Goal: Task Accomplishment & Management: Manage account settings

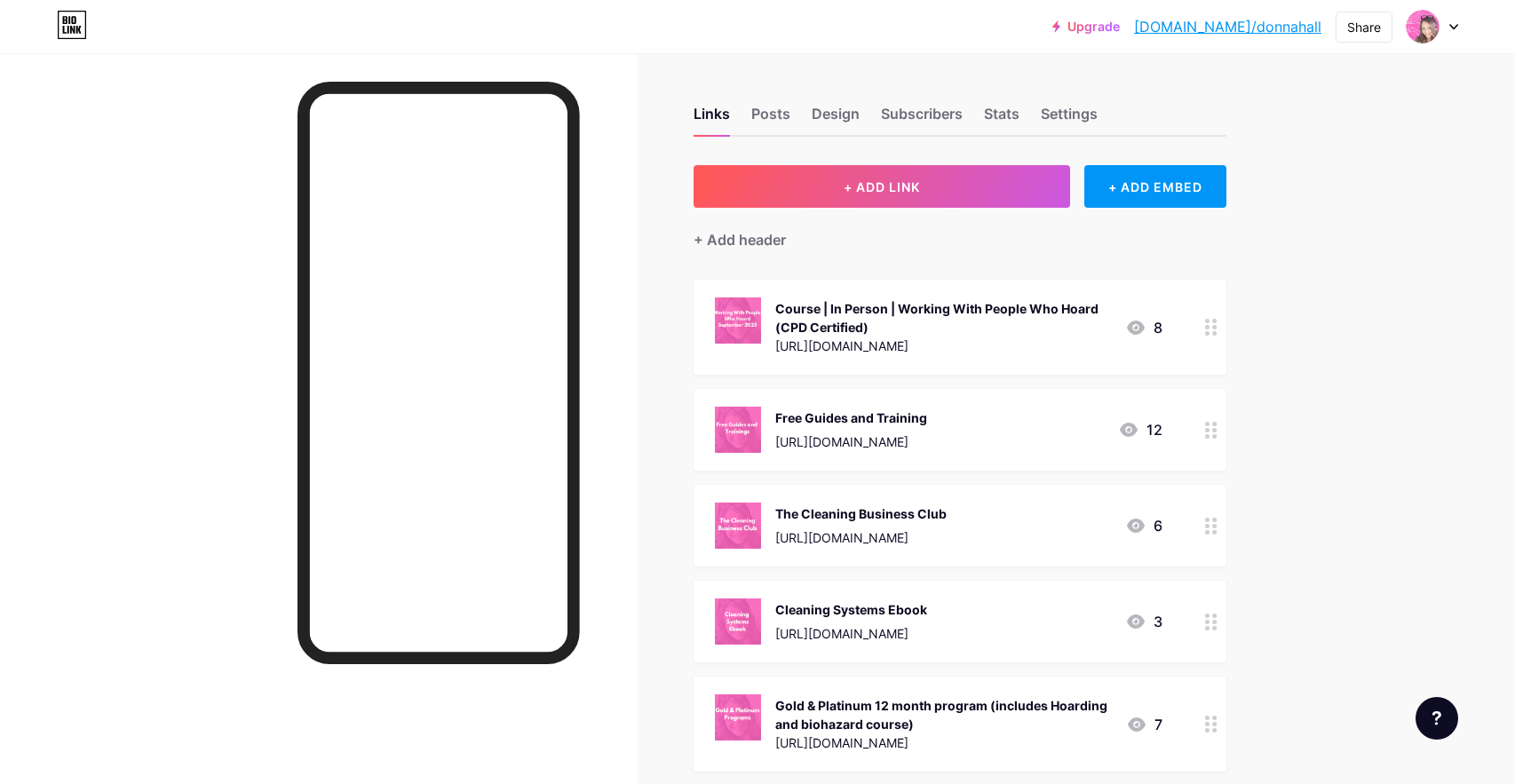
click at [1056, 331] on div "Course | In Person | Working With People Who Hoard (CPD Certified)" at bounding box center [943, 318] width 336 height 37
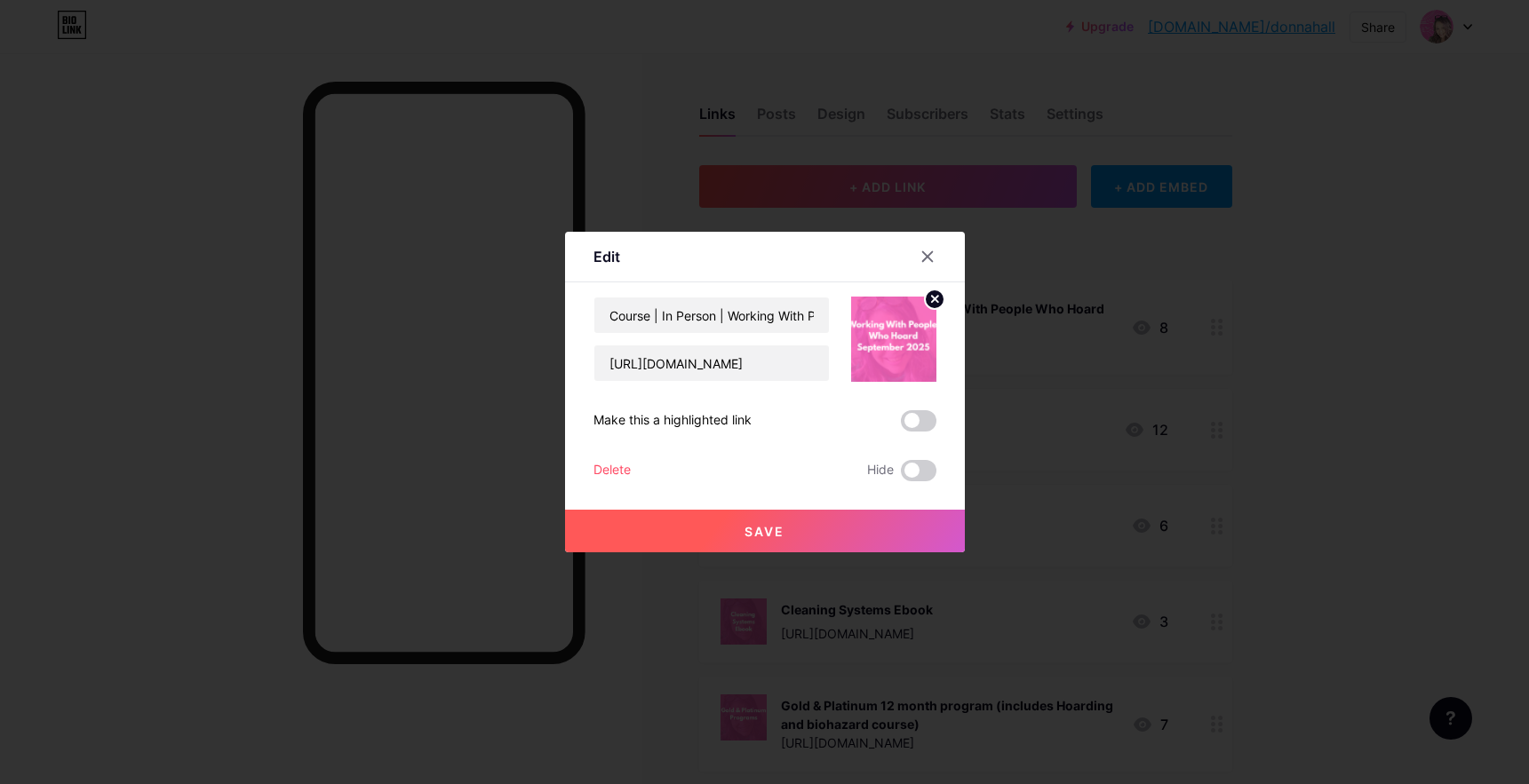
click at [1242, 295] on div at bounding box center [764, 392] width 1529 height 784
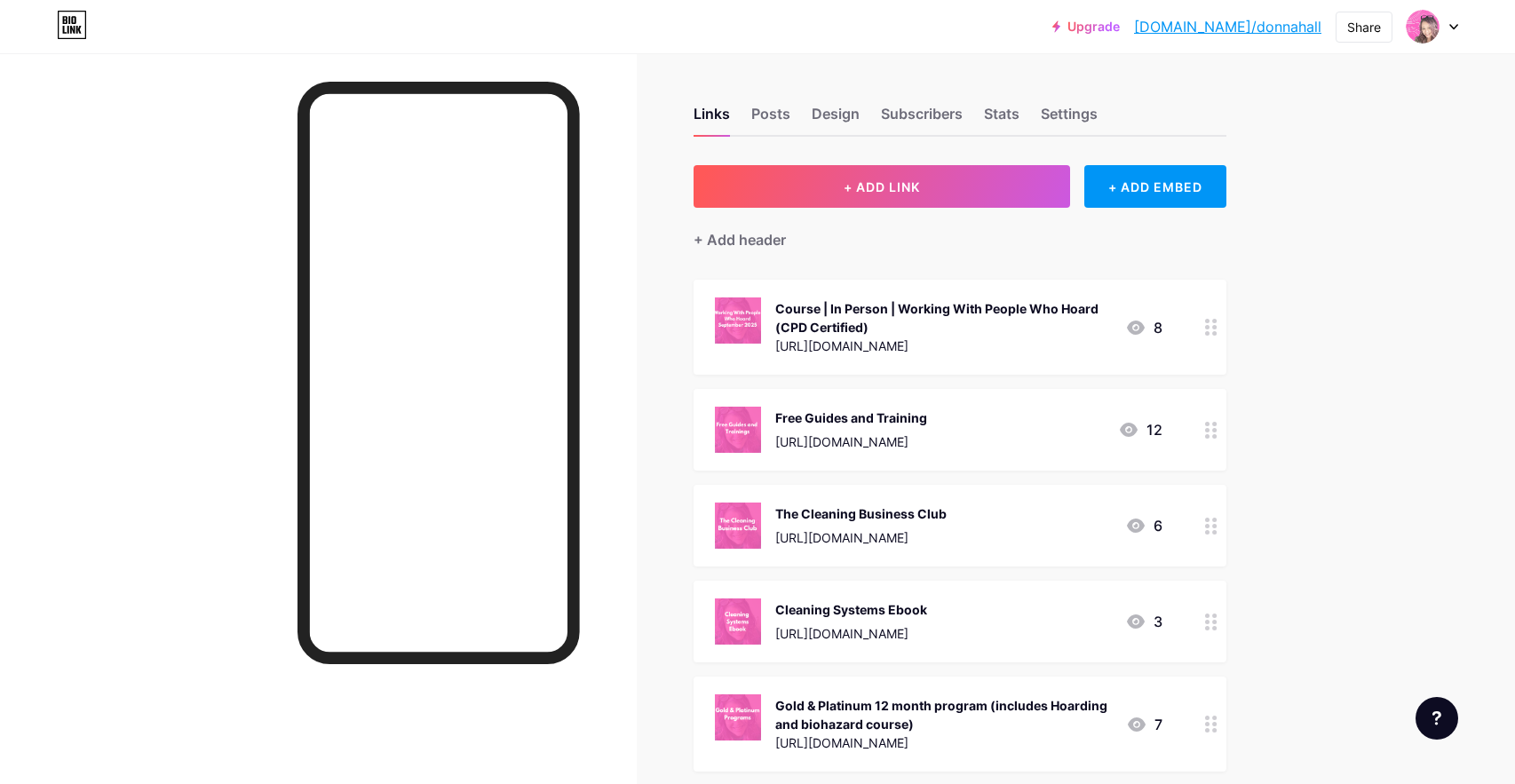
click at [927, 409] on div "Free Guides and Training" at bounding box center [852, 418] width 152 height 19
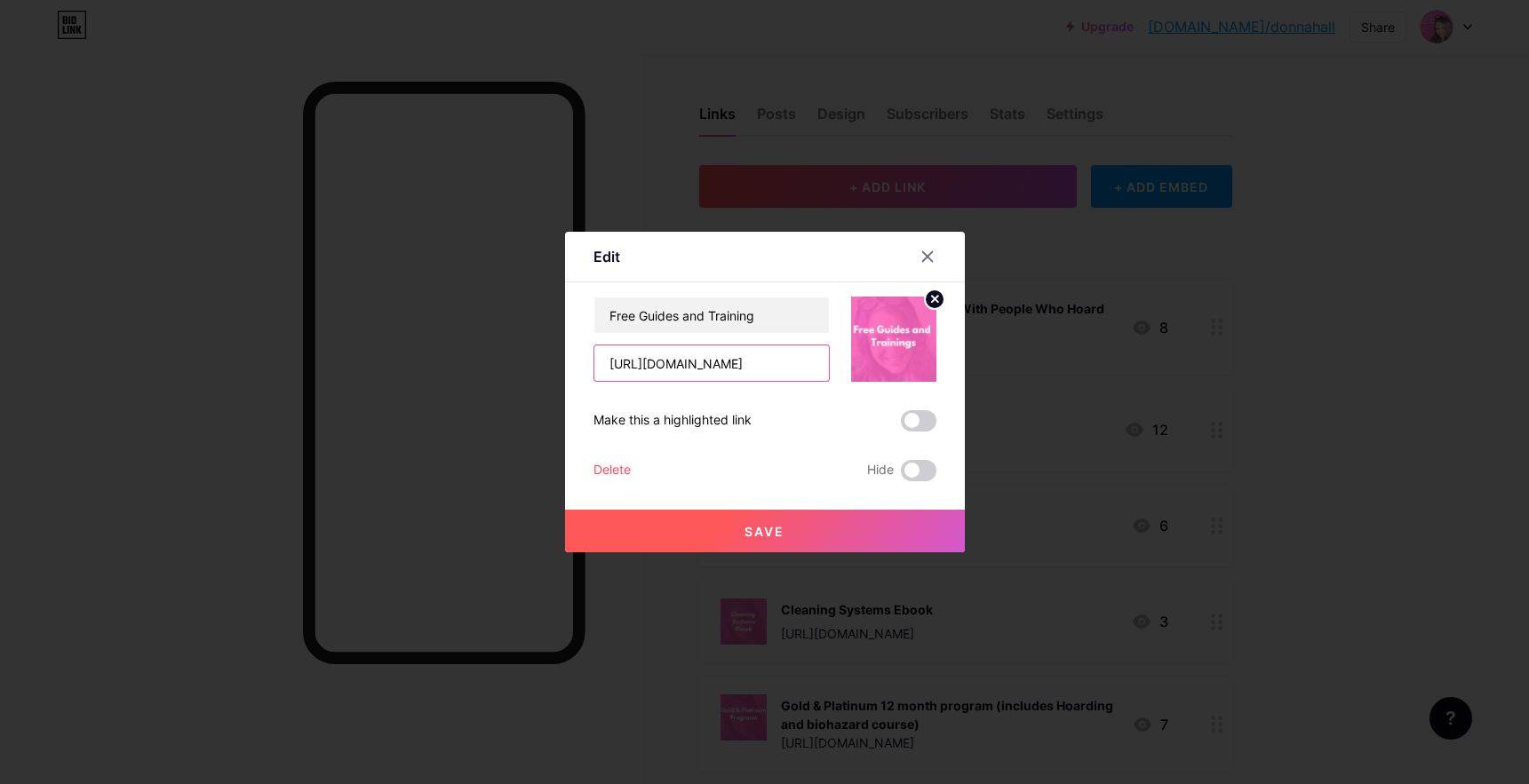
click at [794, 370] on input "[URL][DOMAIN_NAME]" at bounding box center [711, 363] width 235 height 36
drag, startPoint x: 604, startPoint y: 363, endPoint x: 823, endPoint y: 370, distance: 219.1
click at [823, 370] on input "[URL][DOMAIN_NAME]" at bounding box center [711, 363] width 235 height 36
paste input "[DOMAIN_NAME][URL]"
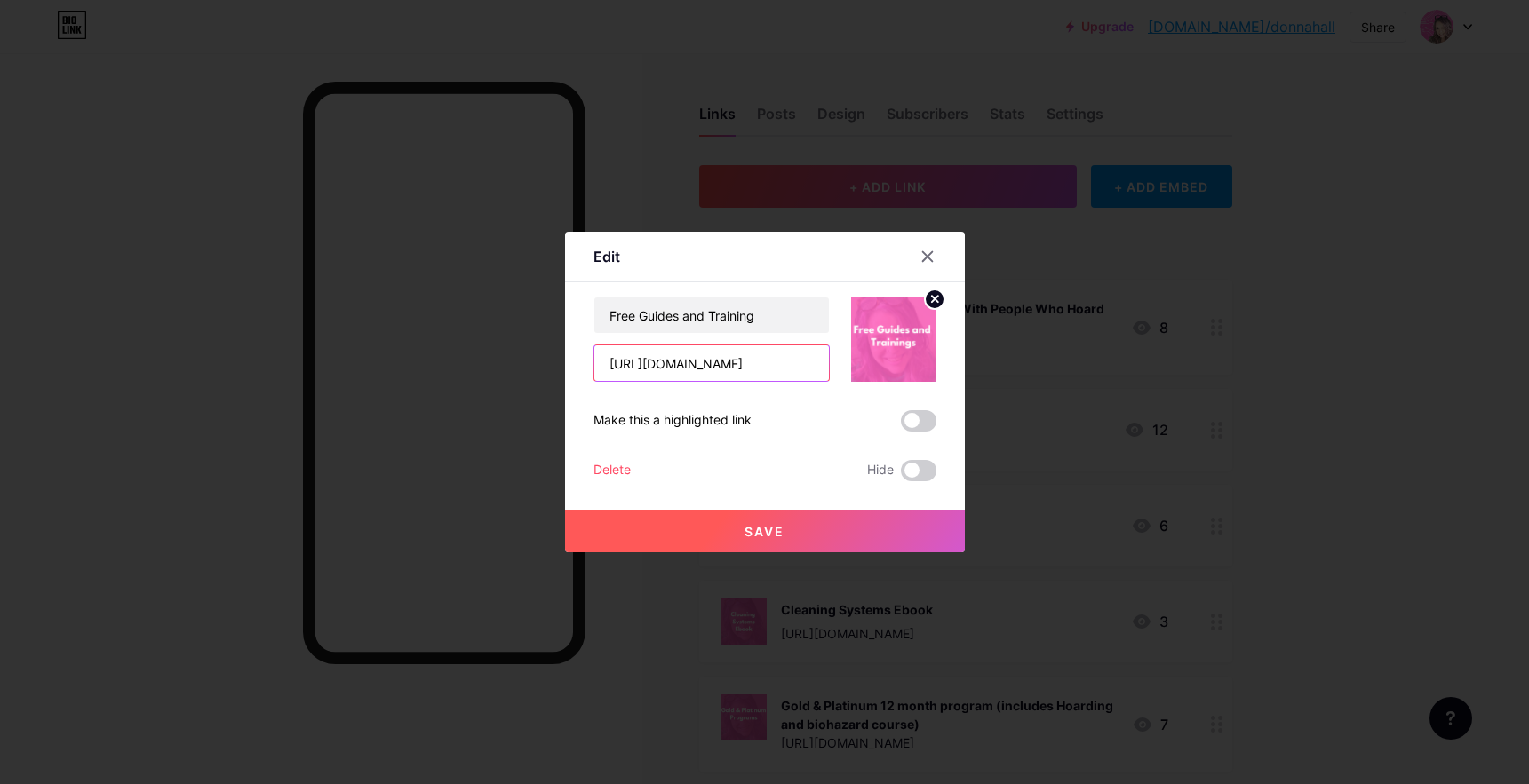
scroll to position [0, 22]
type input "[URL][DOMAIN_NAME]"
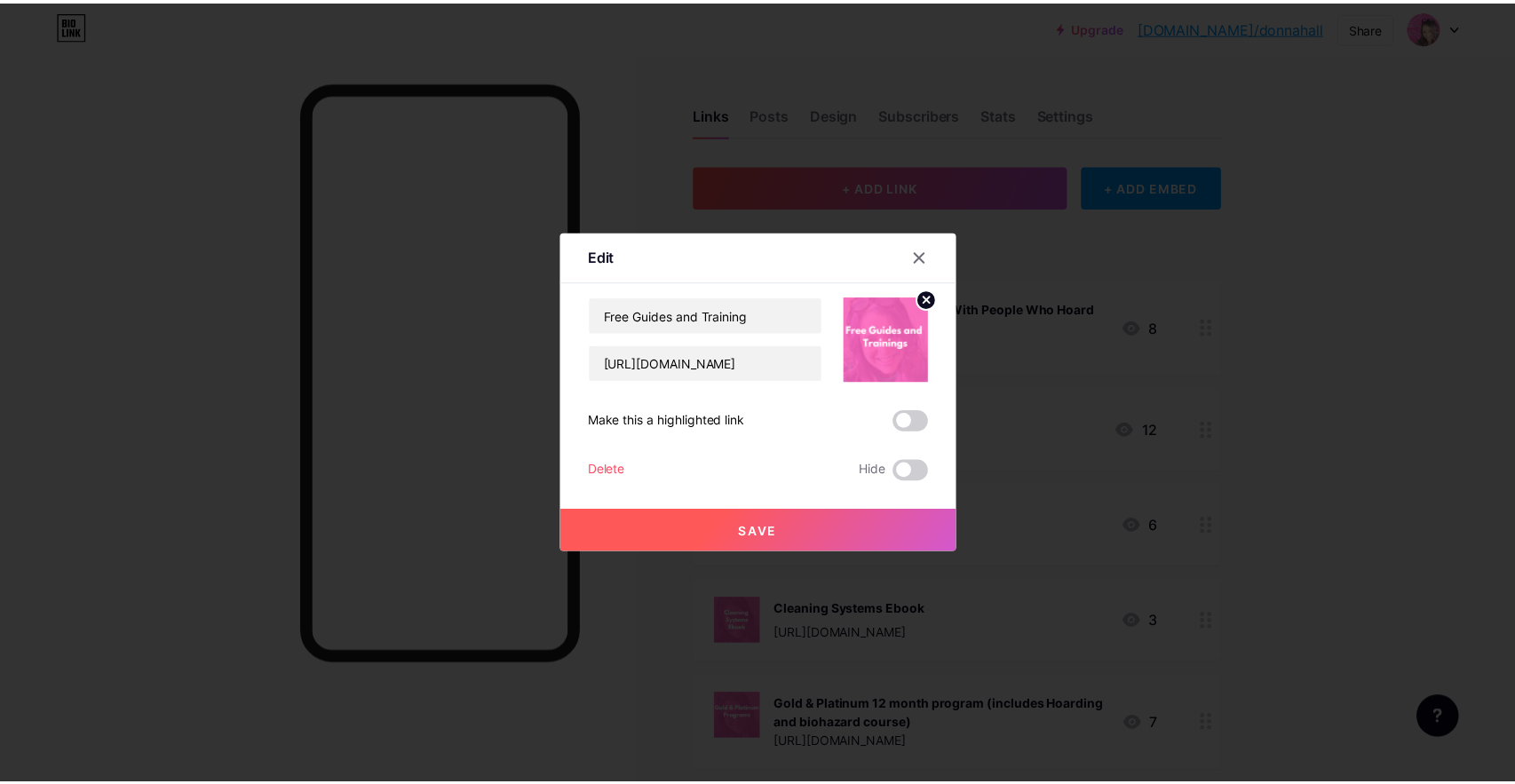
scroll to position [0, 0]
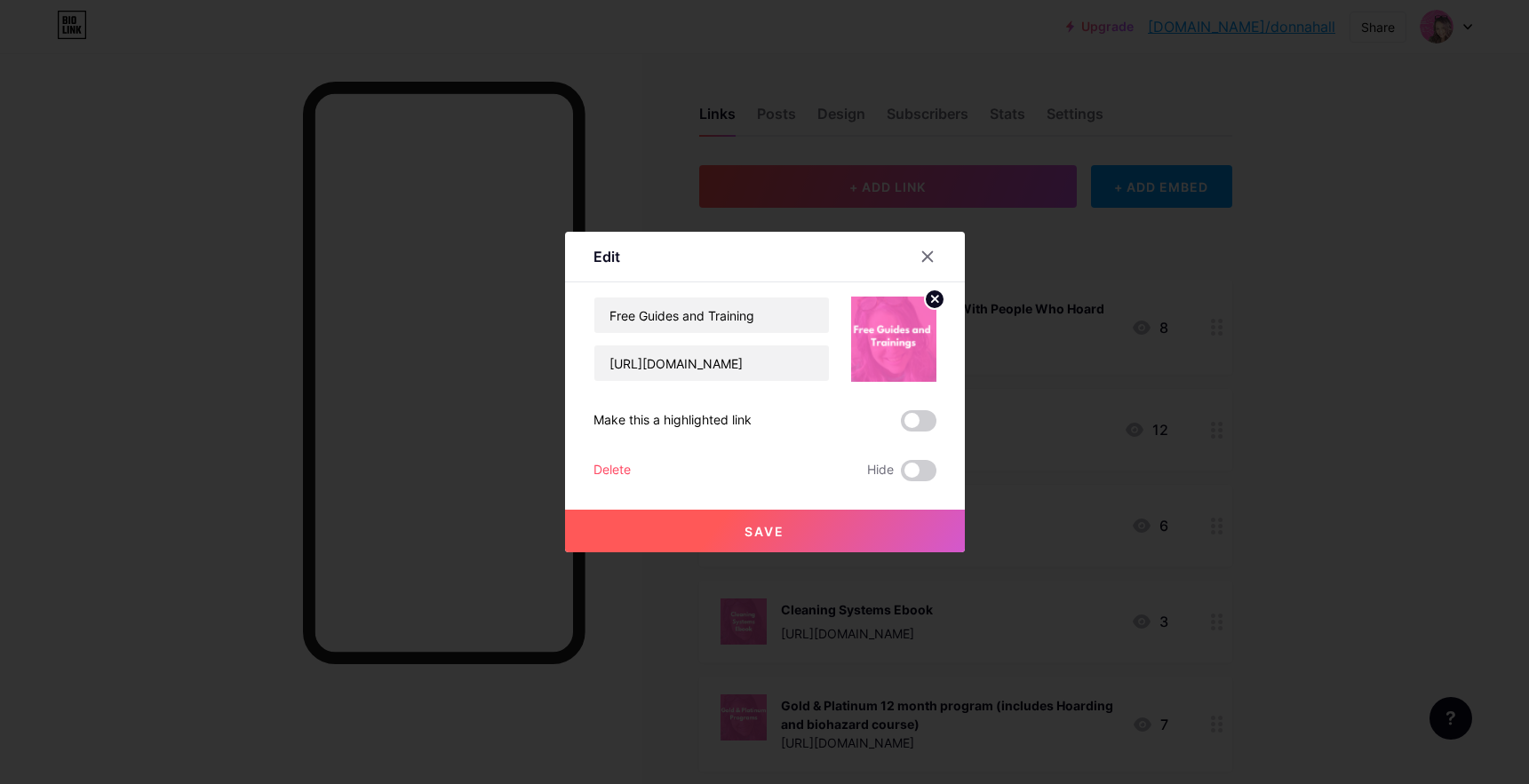
click at [749, 529] on span "Save" at bounding box center [764, 531] width 40 height 15
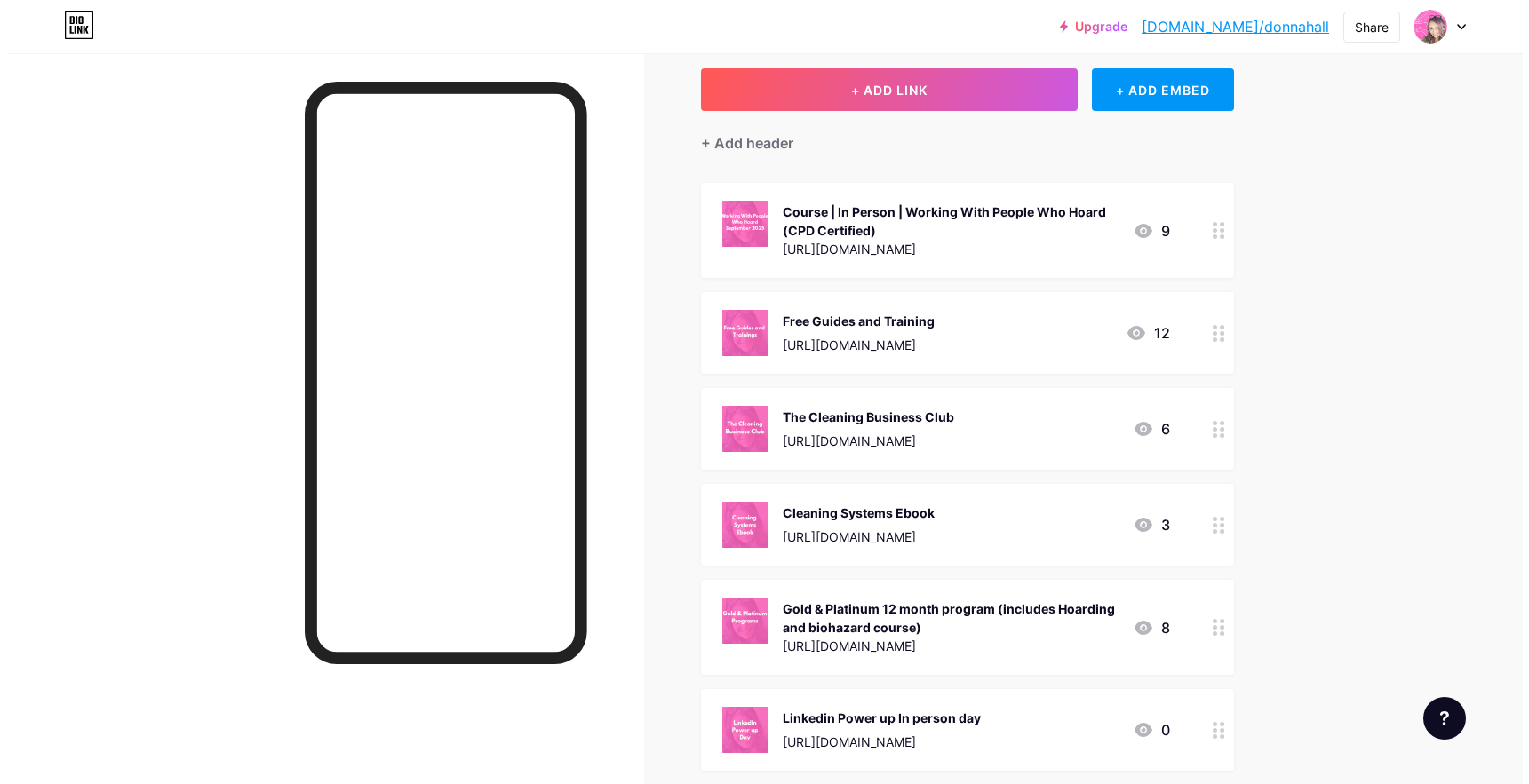
scroll to position [98, 0]
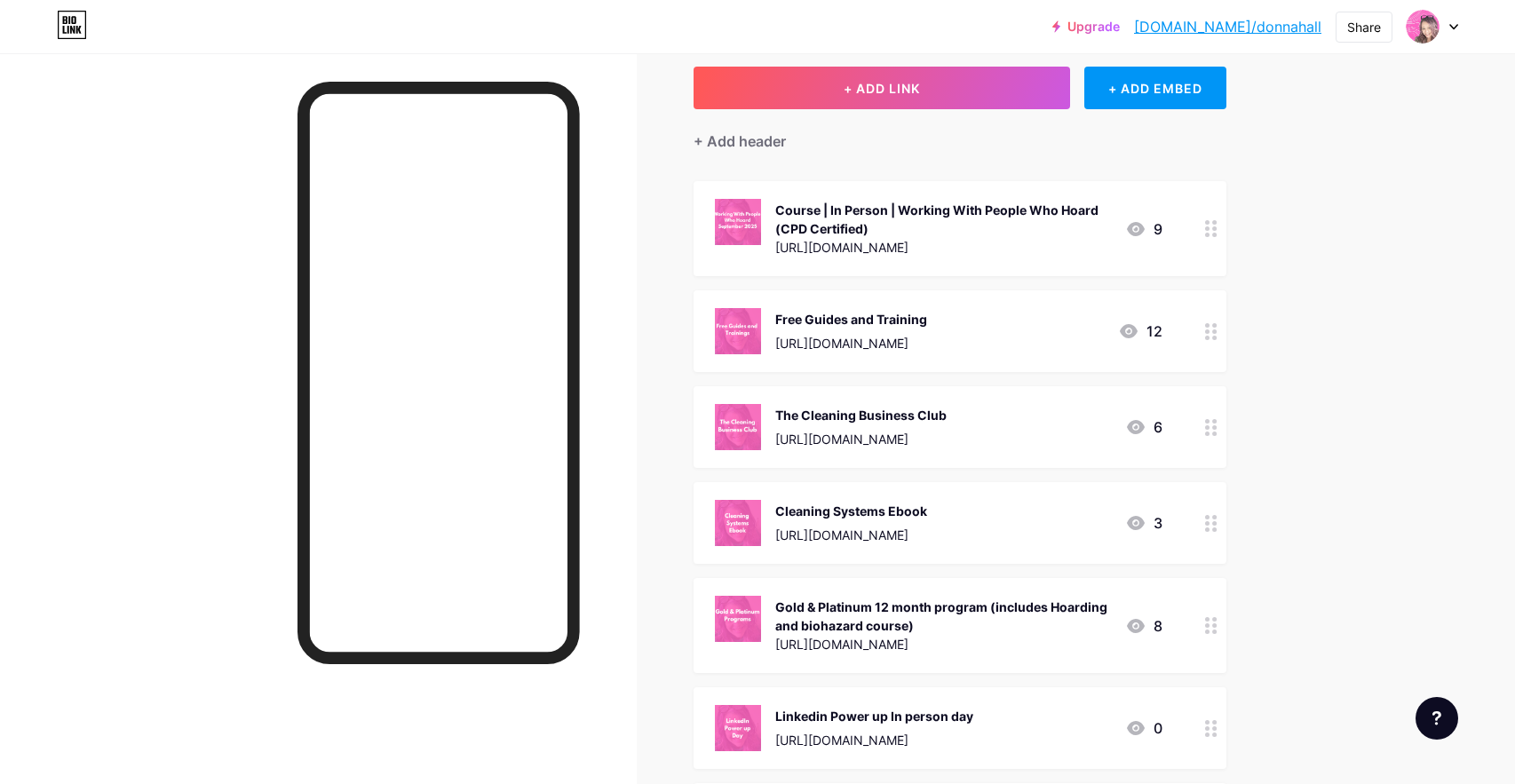
click at [940, 618] on div "Gold & Platinum 12 month program (includes Hoarding and biohazard course)" at bounding box center [943, 617] width 336 height 37
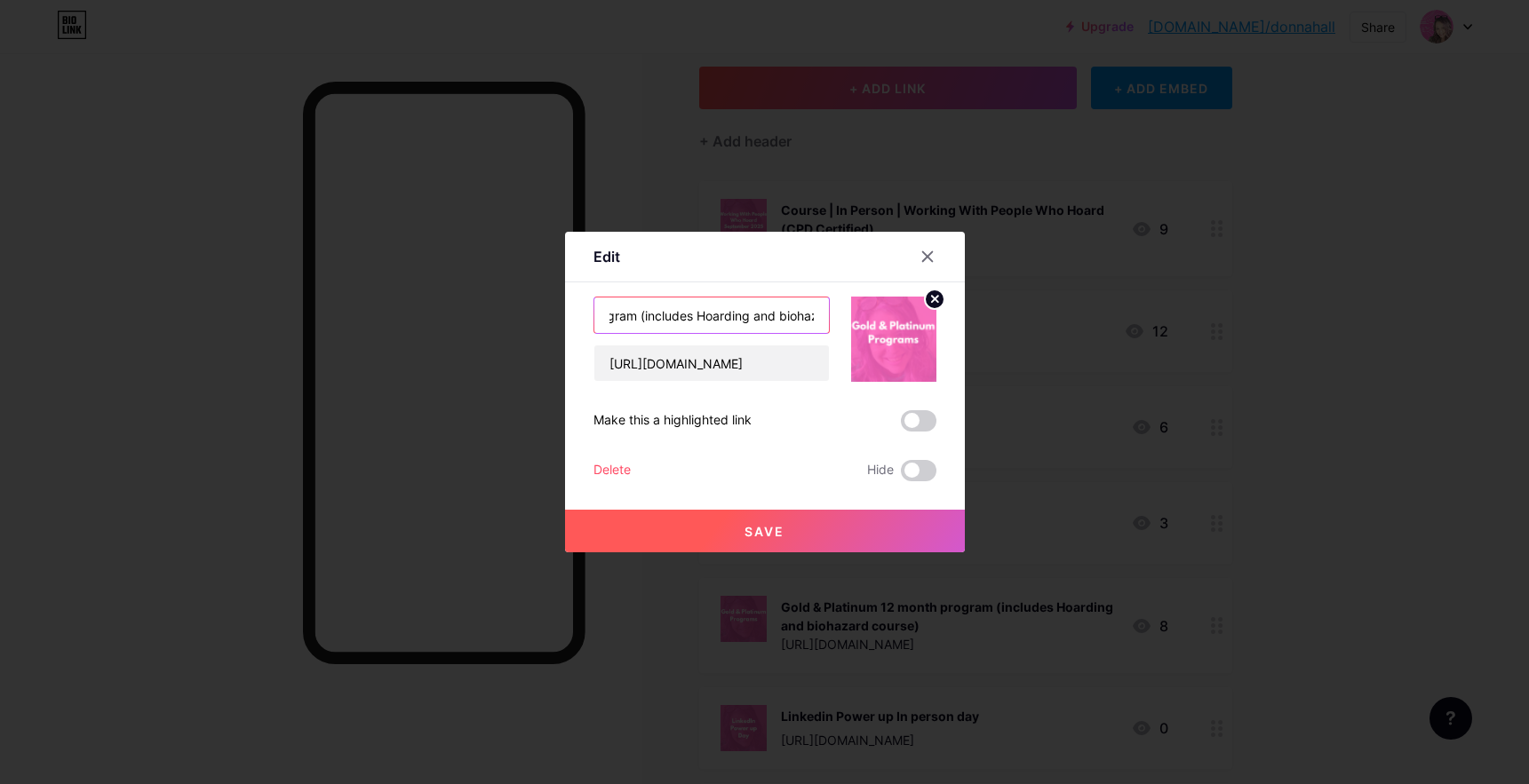
scroll to position [0, 249]
drag, startPoint x: 608, startPoint y: 316, endPoint x: 816, endPoint y: 323, distance: 208.1
click at [816, 323] on input "Gold & Platinum 12 month program (includes Hoarding and biohazard course)" at bounding box center [711, 315] width 235 height 36
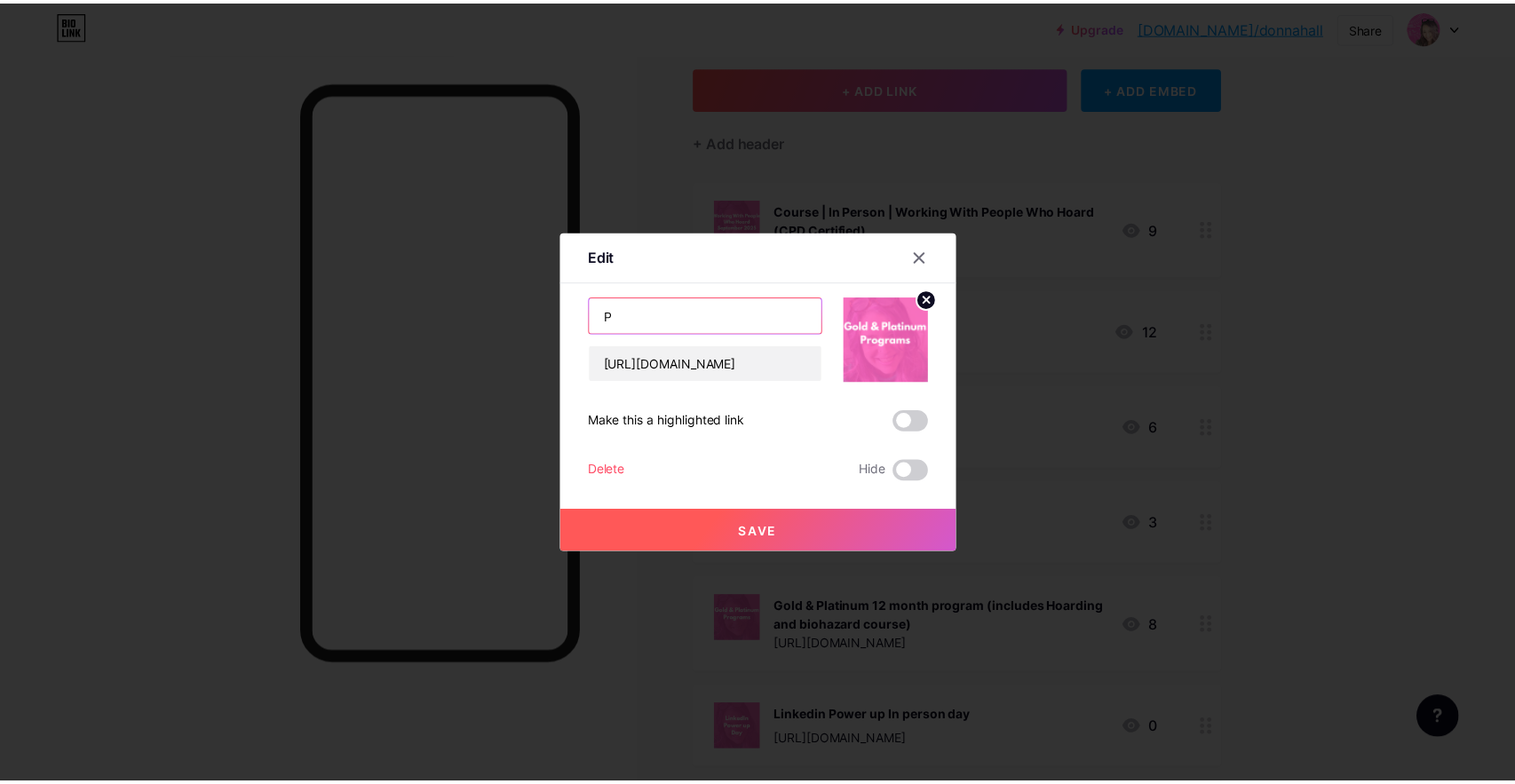
scroll to position [0, 0]
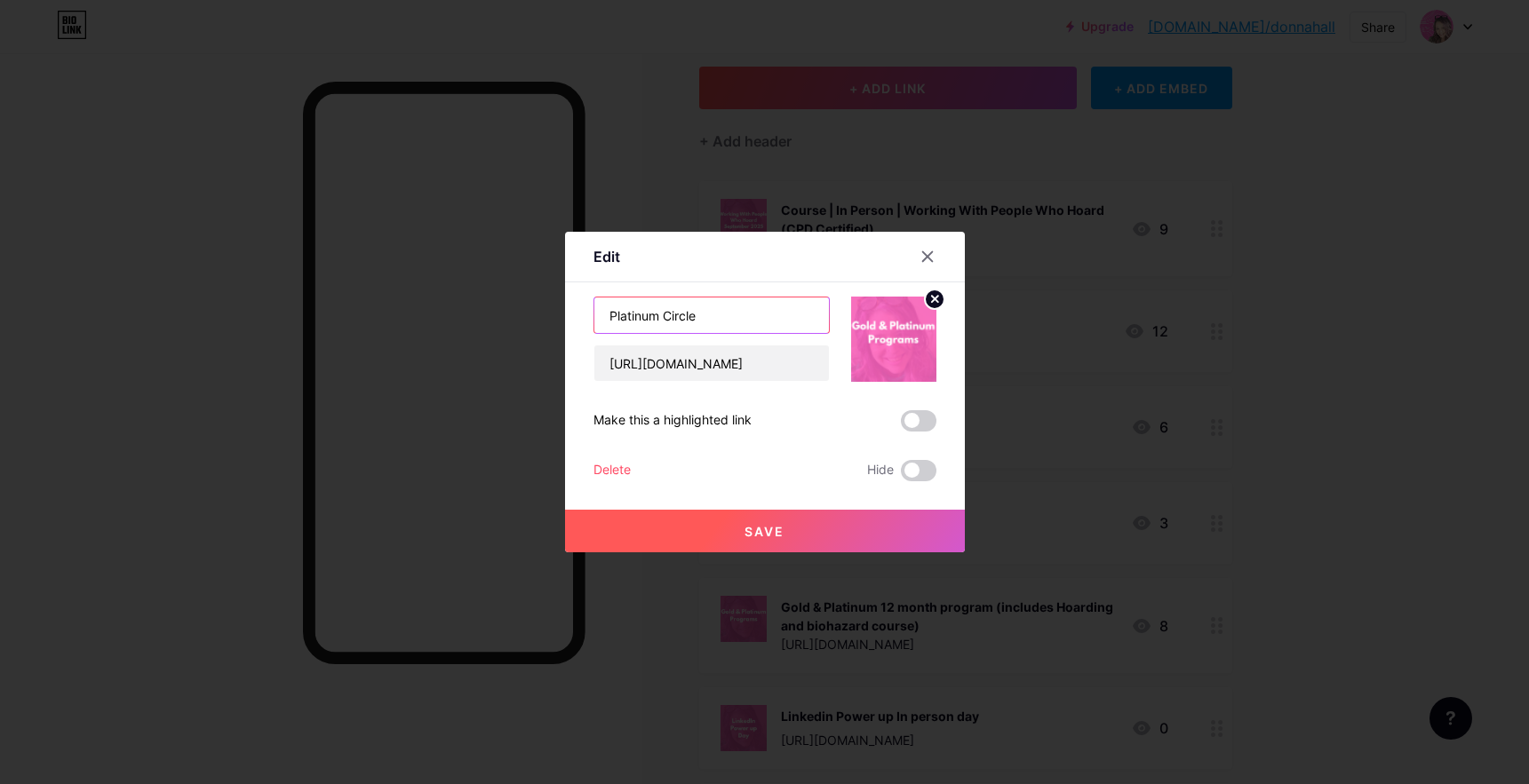
type input "Platinum Circle"
click at [788, 533] on button "Save" at bounding box center [764, 531] width 400 height 43
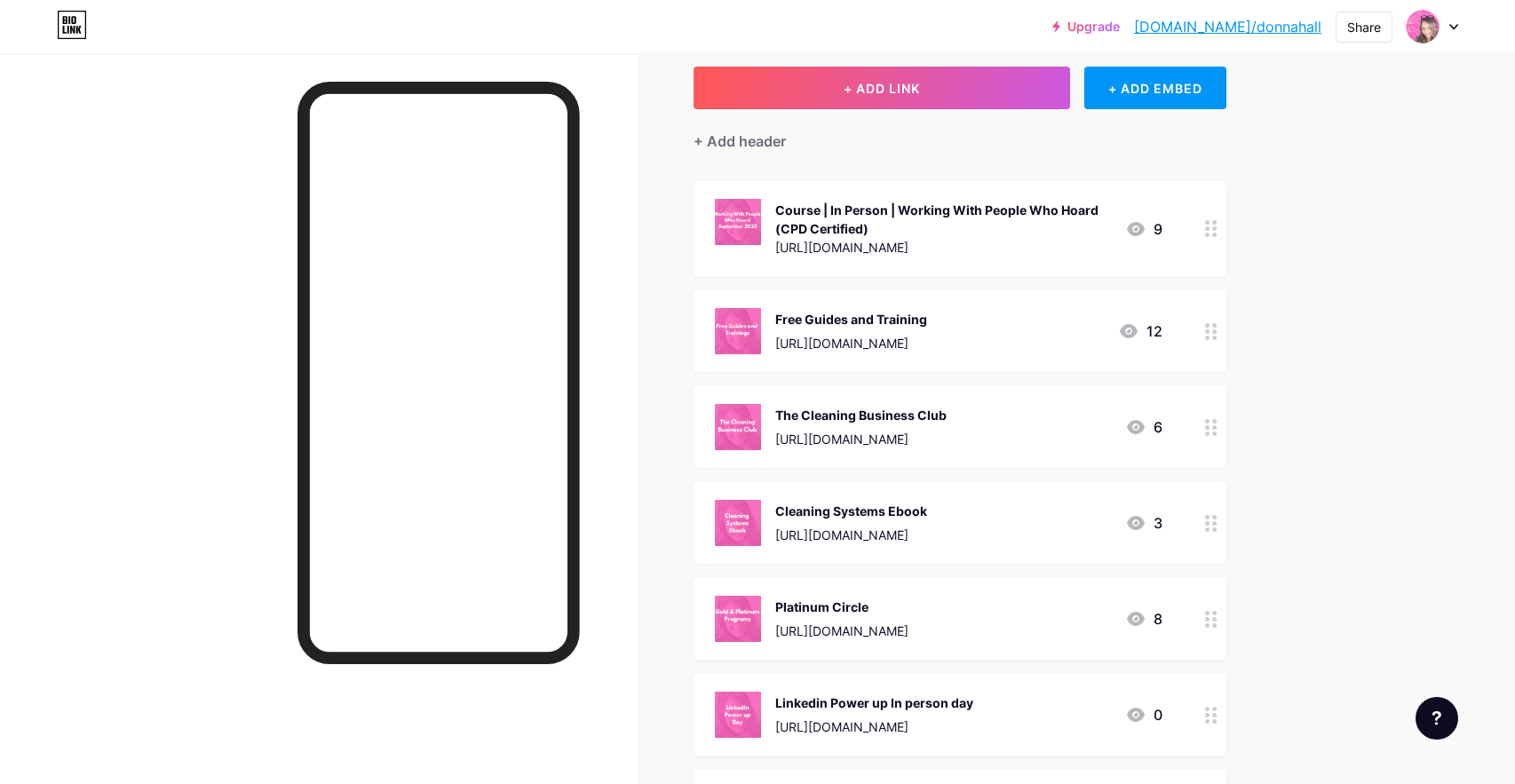
click at [753, 611] on img at bounding box center [737, 618] width 46 height 46
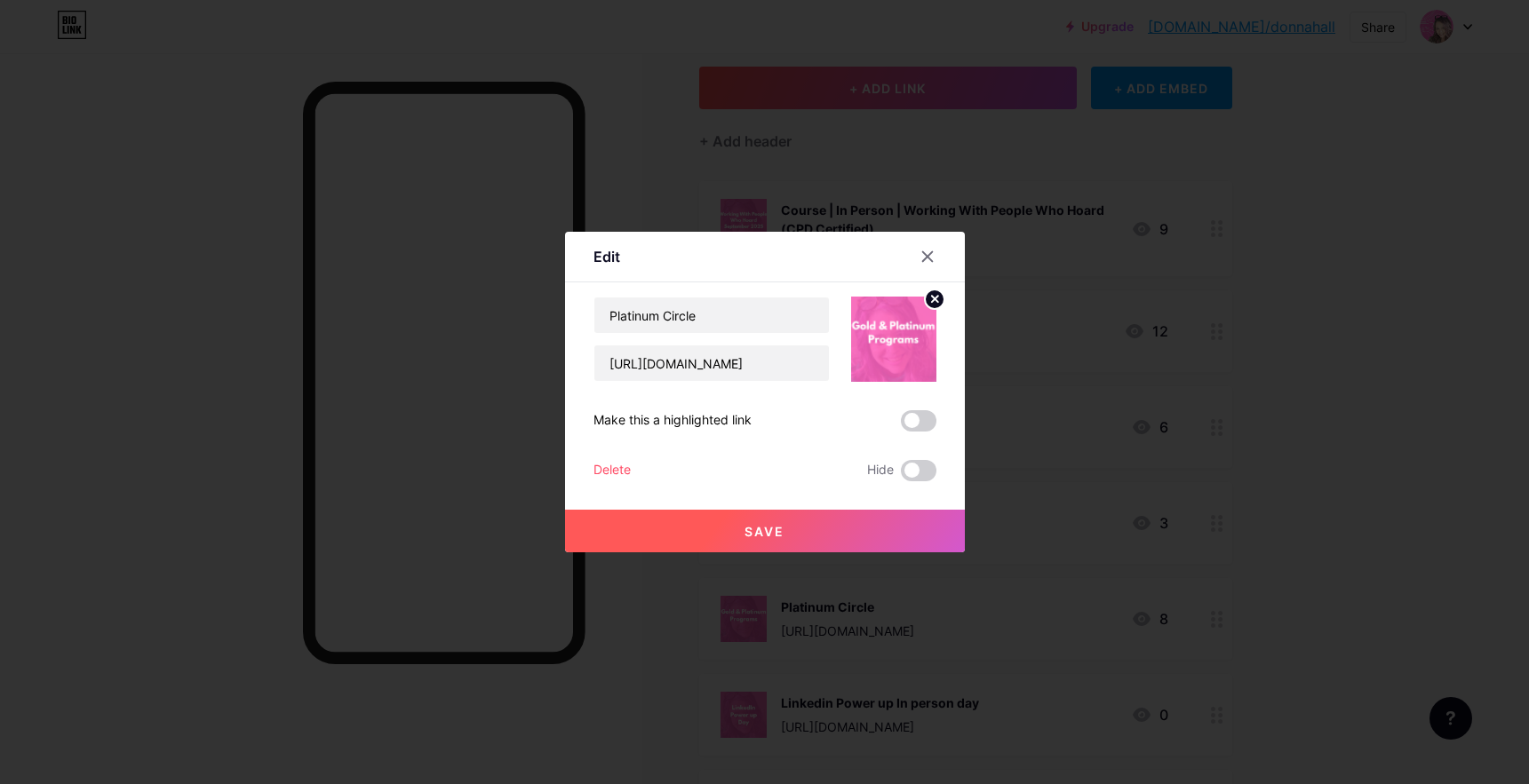
click at [912, 315] on img at bounding box center [893, 339] width 85 height 85
click at [930, 300] on circle at bounding box center [934, 298] width 20 height 20
click at [885, 325] on circle at bounding box center [886, 324] width 6 height 6
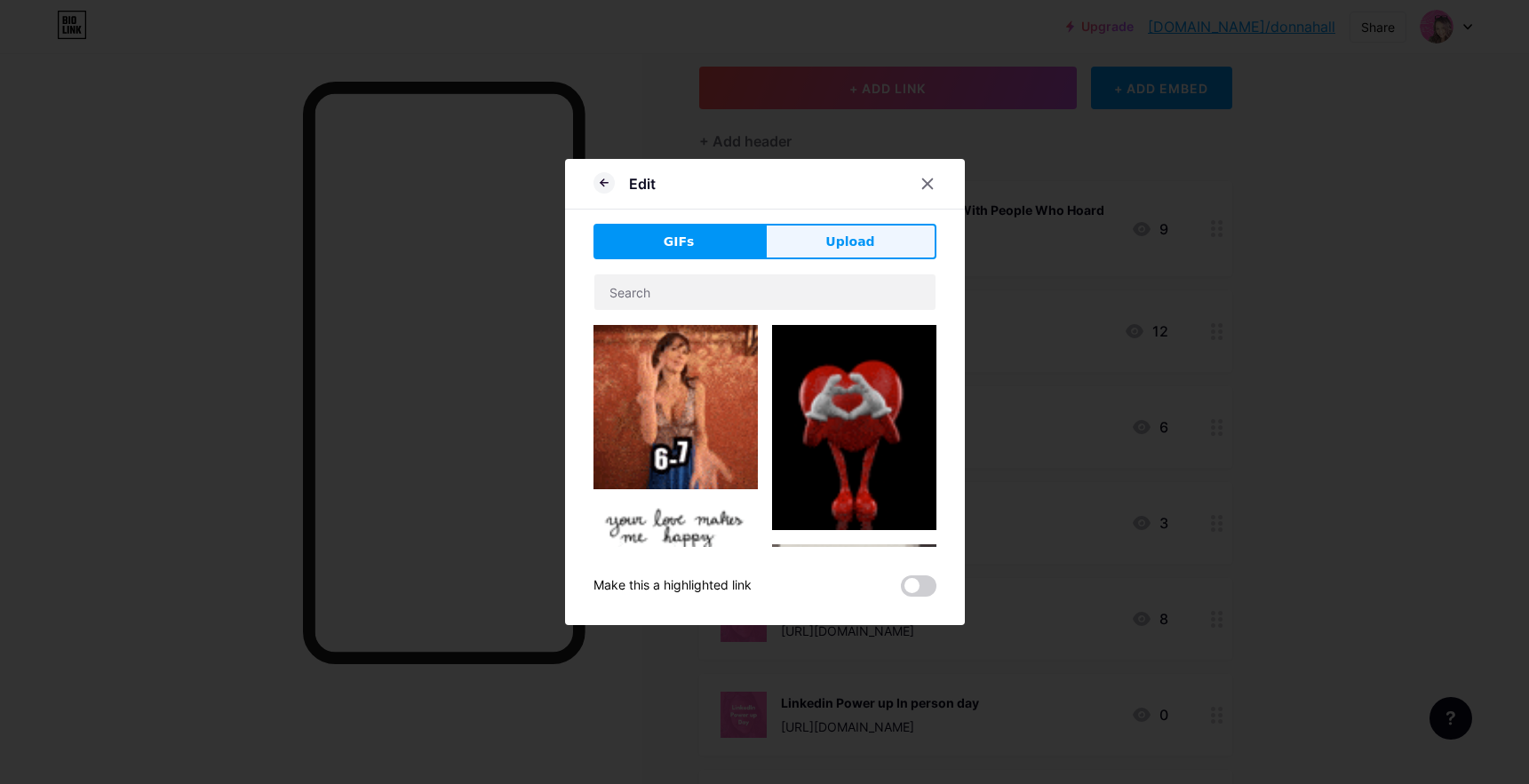
click at [909, 250] on button "Upload" at bounding box center [850, 241] width 171 height 36
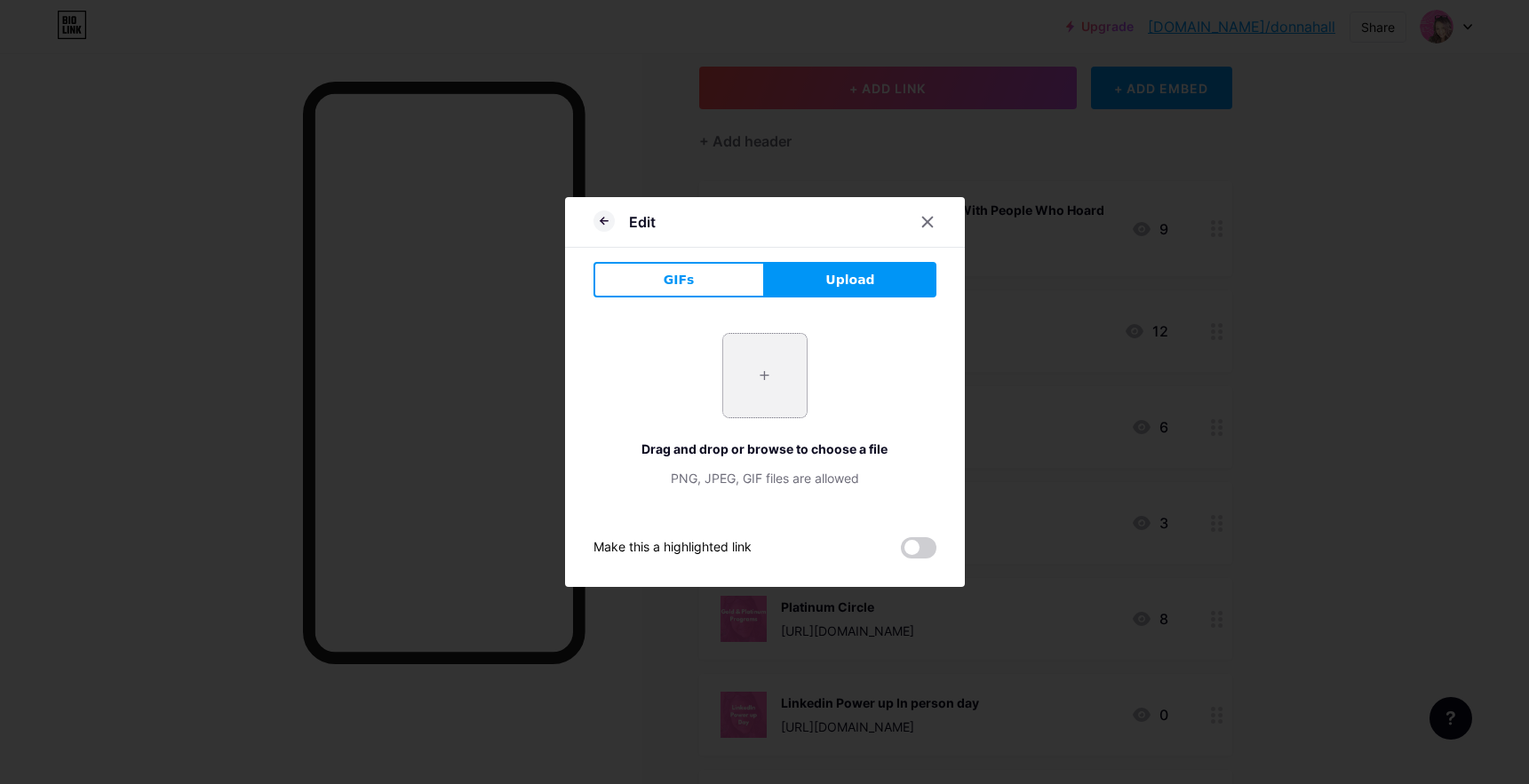
click at [764, 370] on input "file" at bounding box center [764, 375] width 83 height 83
type input "C:\fakepath\Working With People Who Hoard [DATE] (7).png"
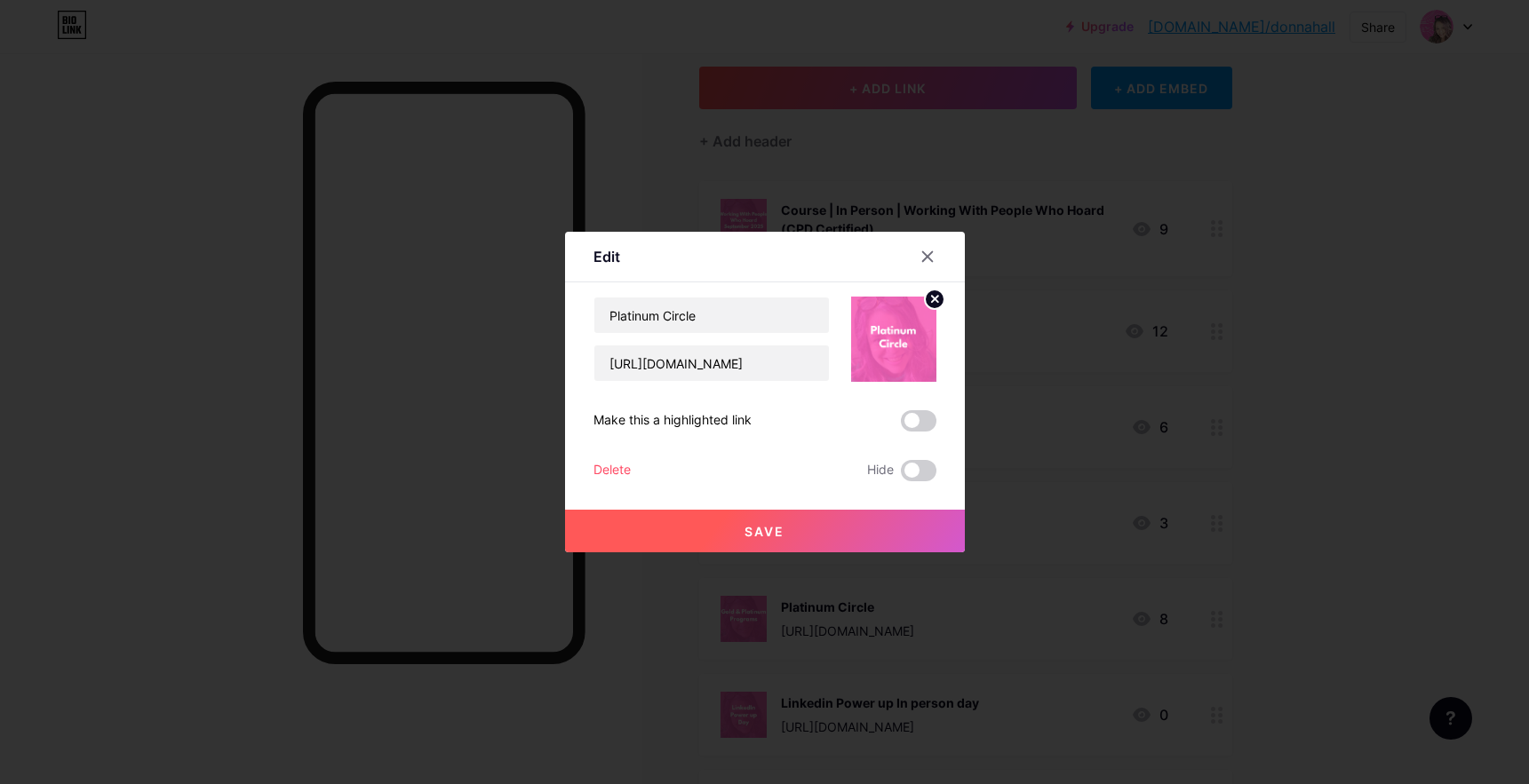
click at [780, 538] on span "Save" at bounding box center [764, 531] width 40 height 15
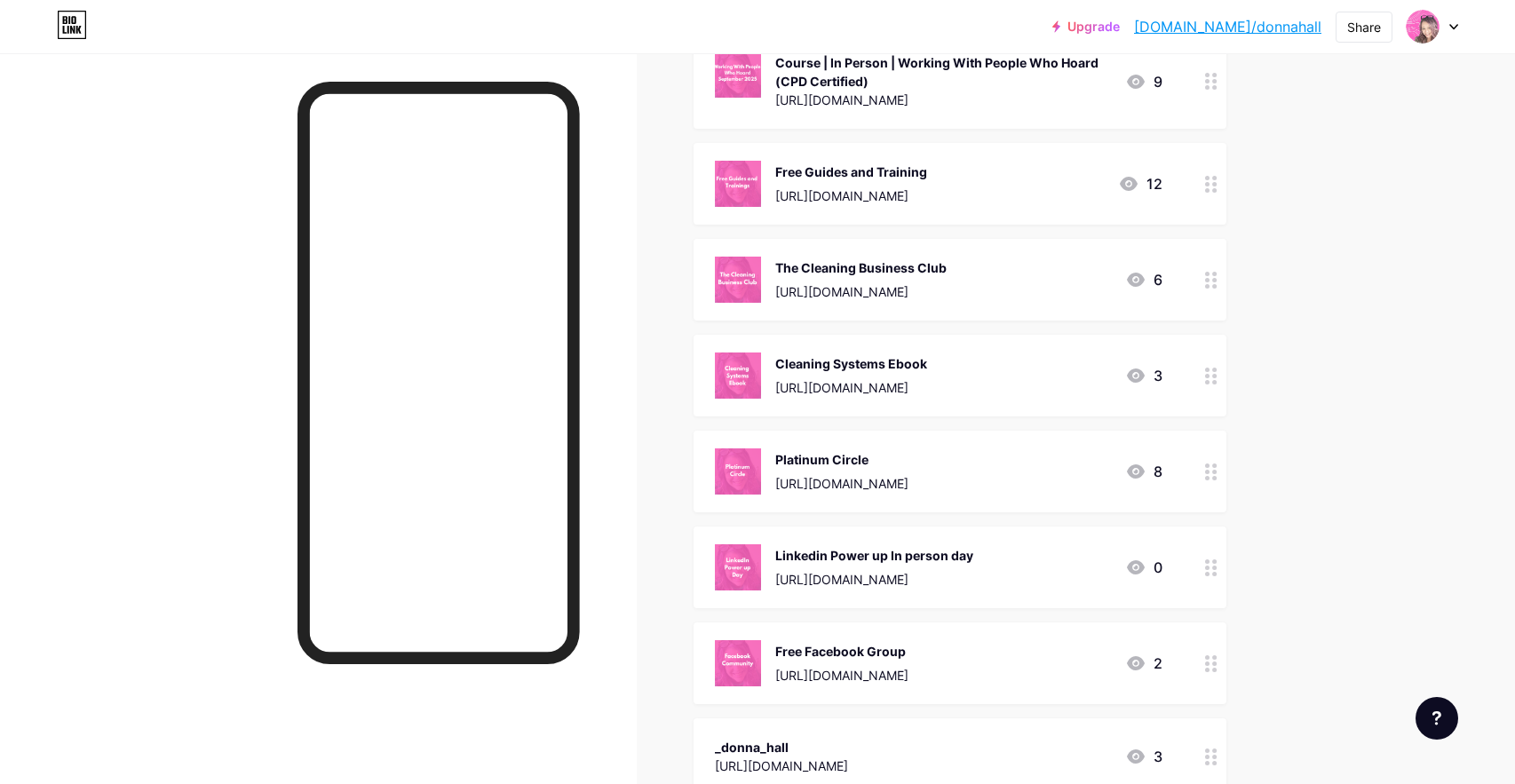
scroll to position [248, 0]
click at [1217, 567] on icon at bounding box center [1211, 566] width 12 height 17
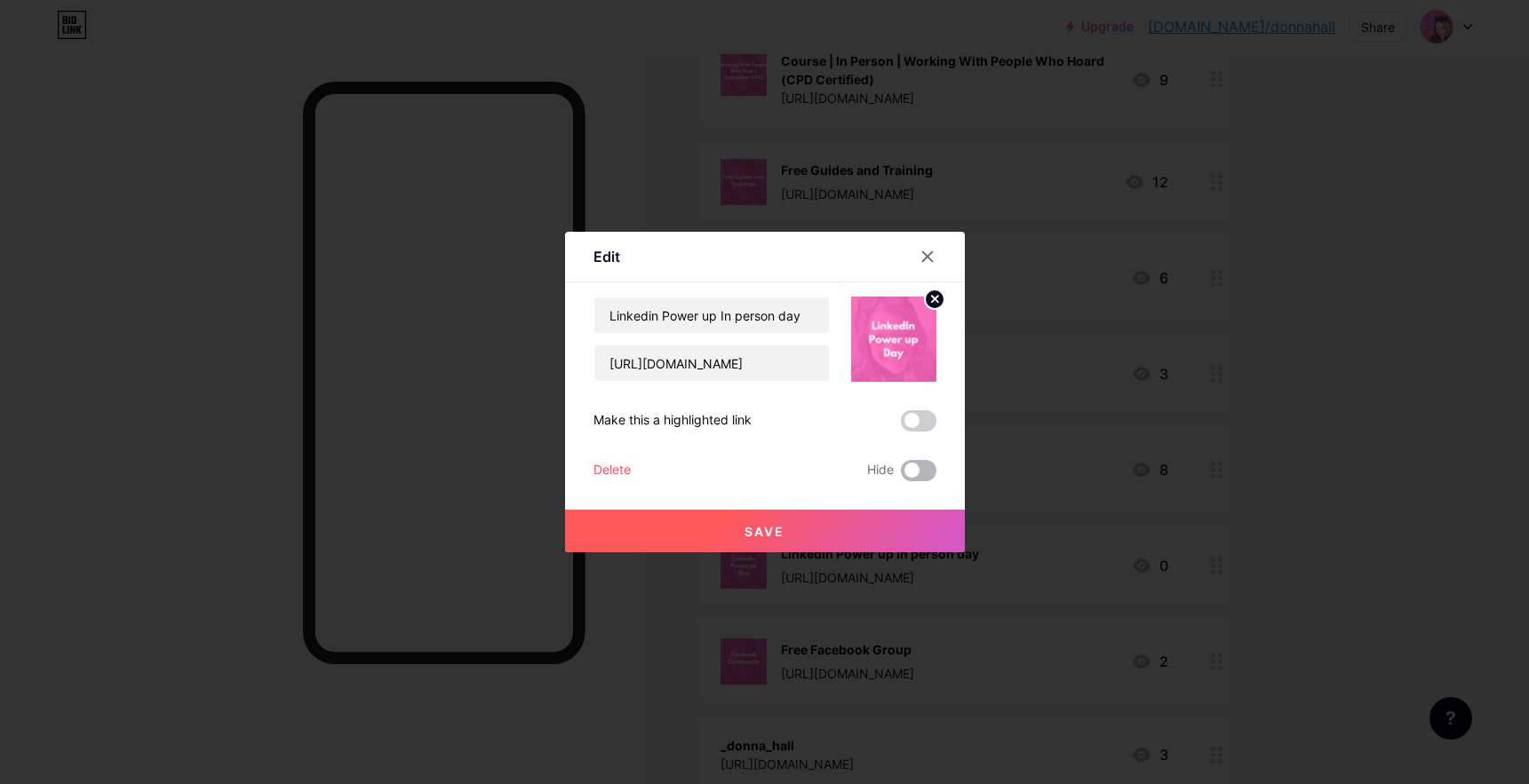
click at [912, 472] on span at bounding box center [919, 471] width 36 height 22
click at [901, 475] on input "checkbox" at bounding box center [901, 475] width 0 height 0
click at [780, 528] on span "Save" at bounding box center [764, 531] width 40 height 15
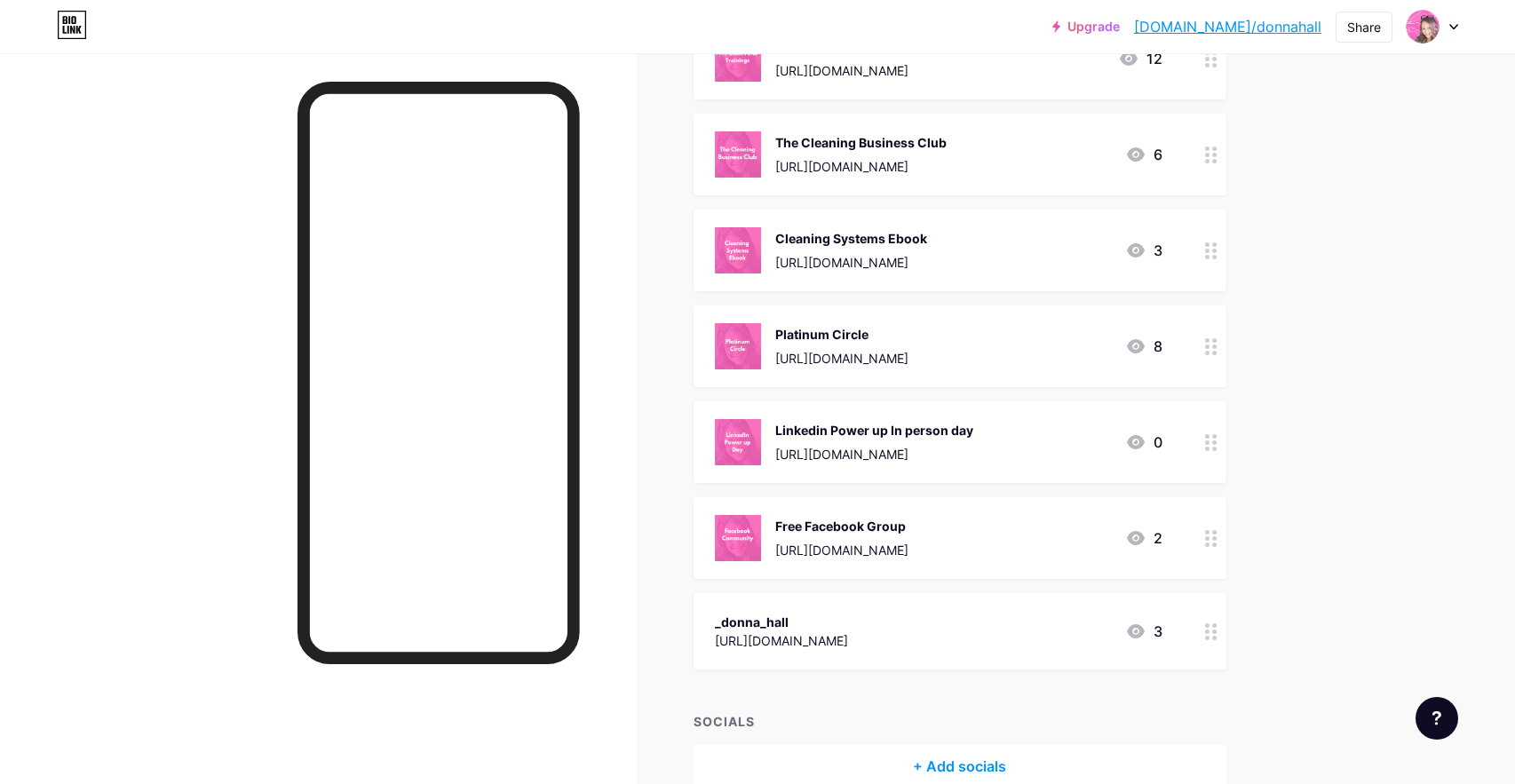
scroll to position [398, 0]
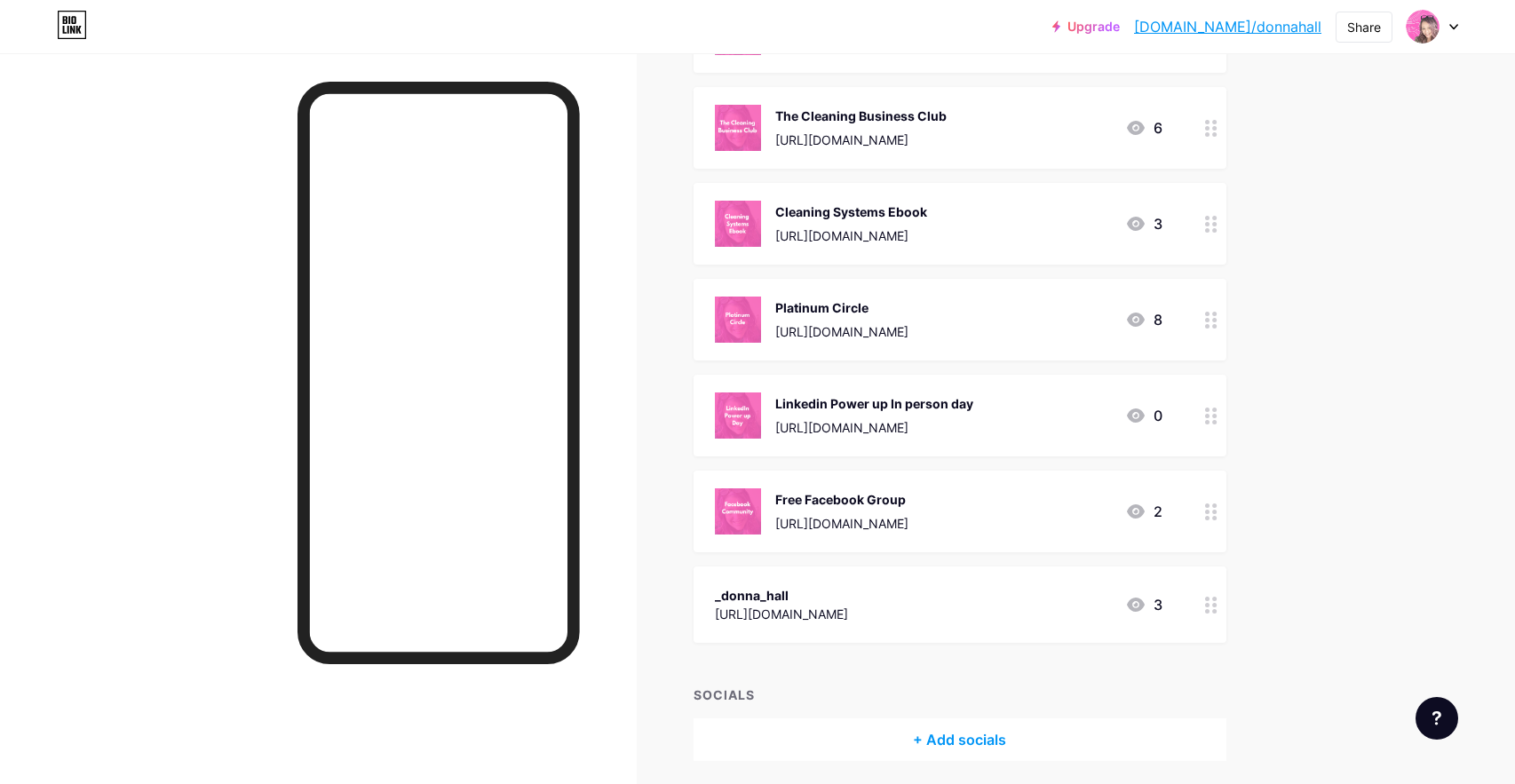
click at [1216, 508] on icon at bounding box center [1211, 512] width 12 height 17
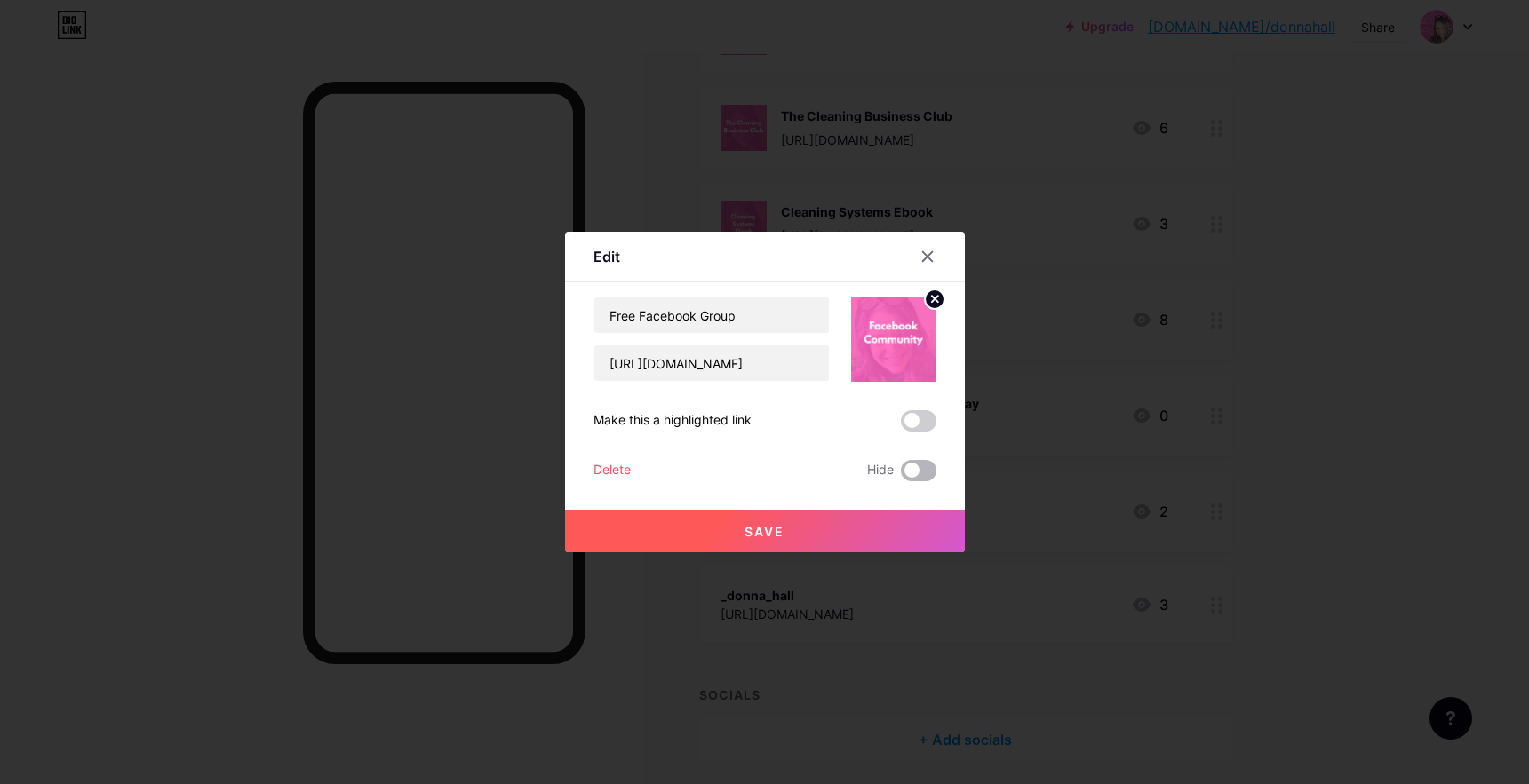
click at [911, 464] on span at bounding box center [919, 471] width 36 height 22
click at [901, 475] on input "checkbox" at bounding box center [901, 475] width 0 height 0
click at [820, 529] on button "Save" at bounding box center [764, 531] width 400 height 43
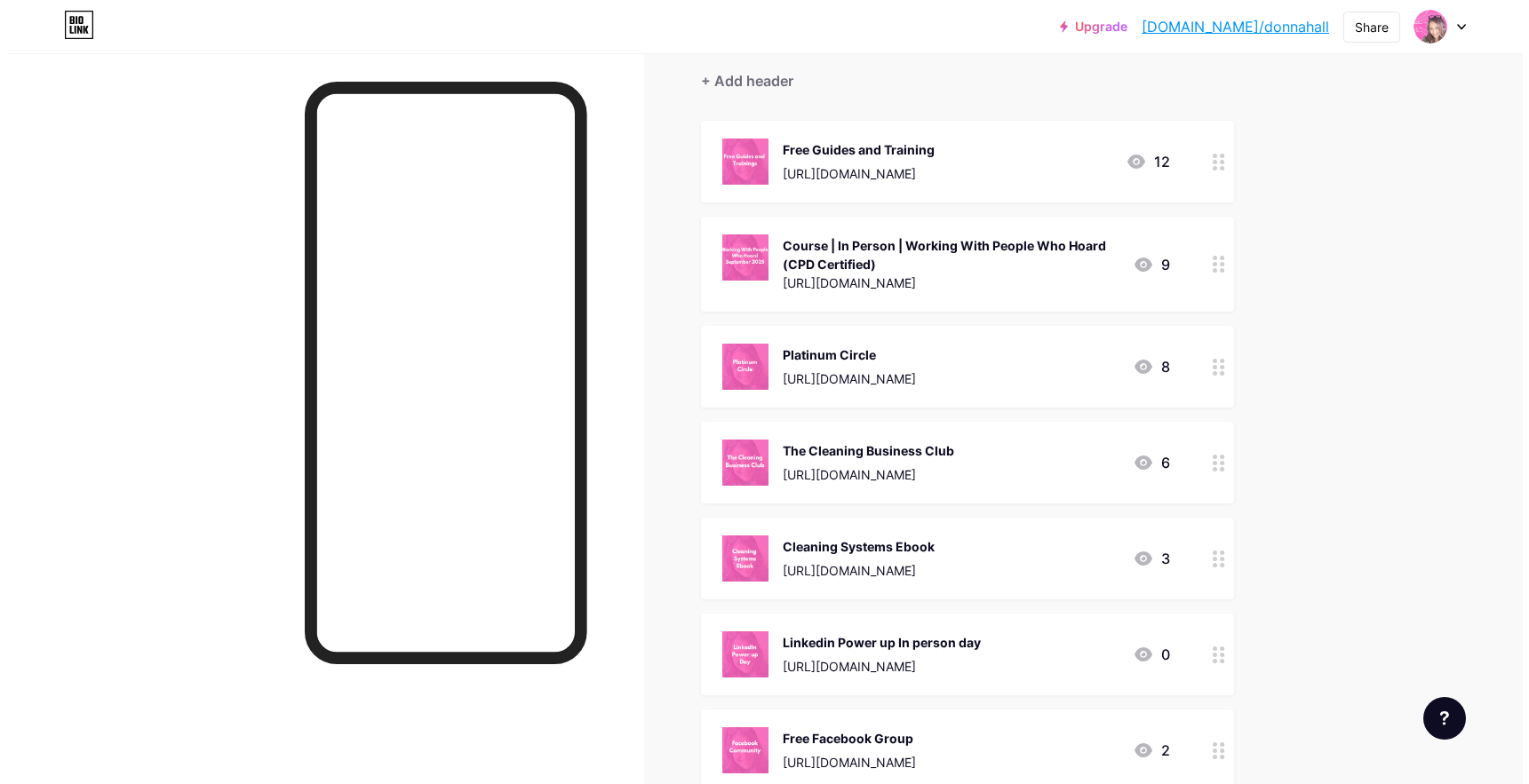
scroll to position [0, 0]
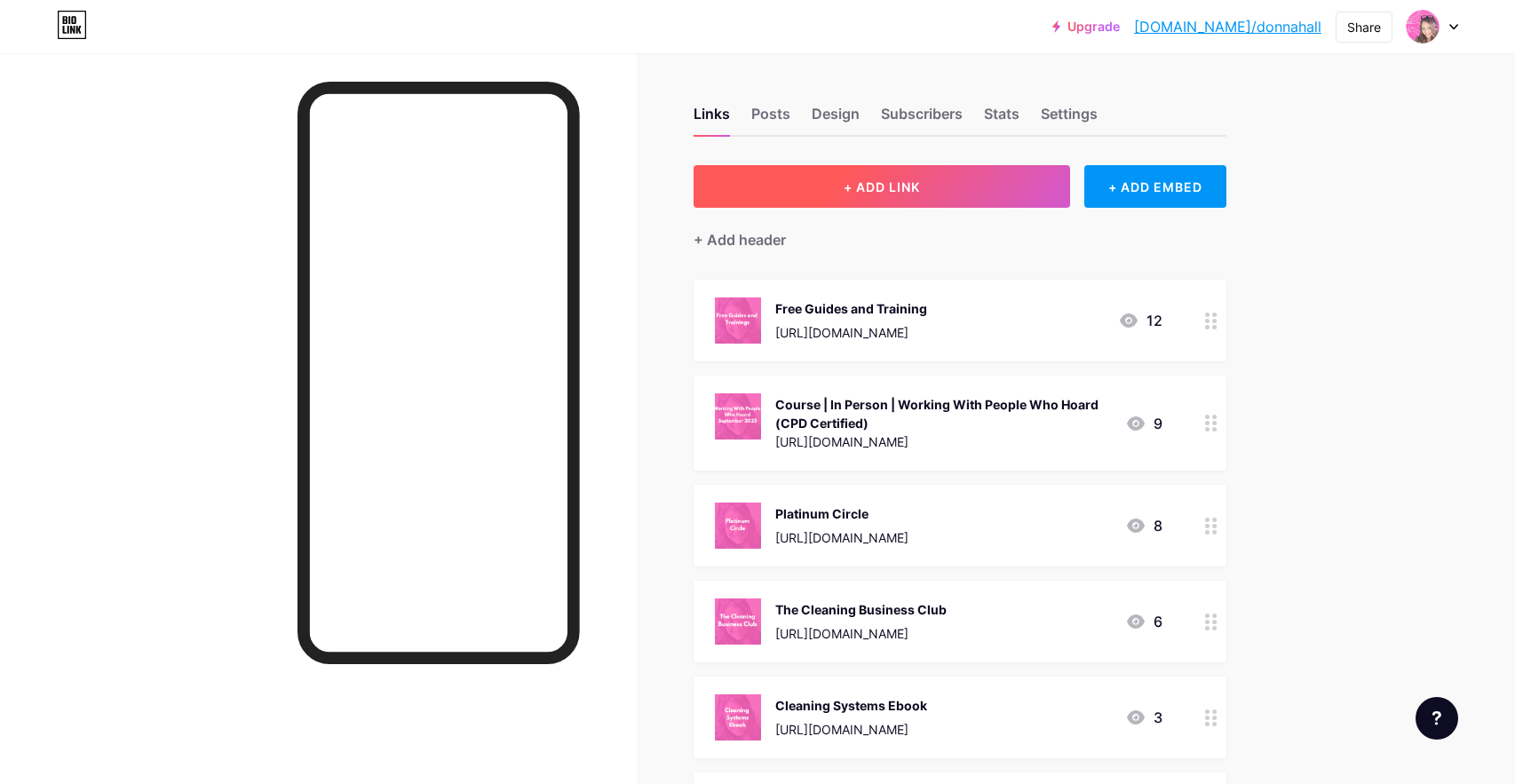
click at [955, 195] on button "+ ADD LINK" at bounding box center [881, 187] width 377 height 43
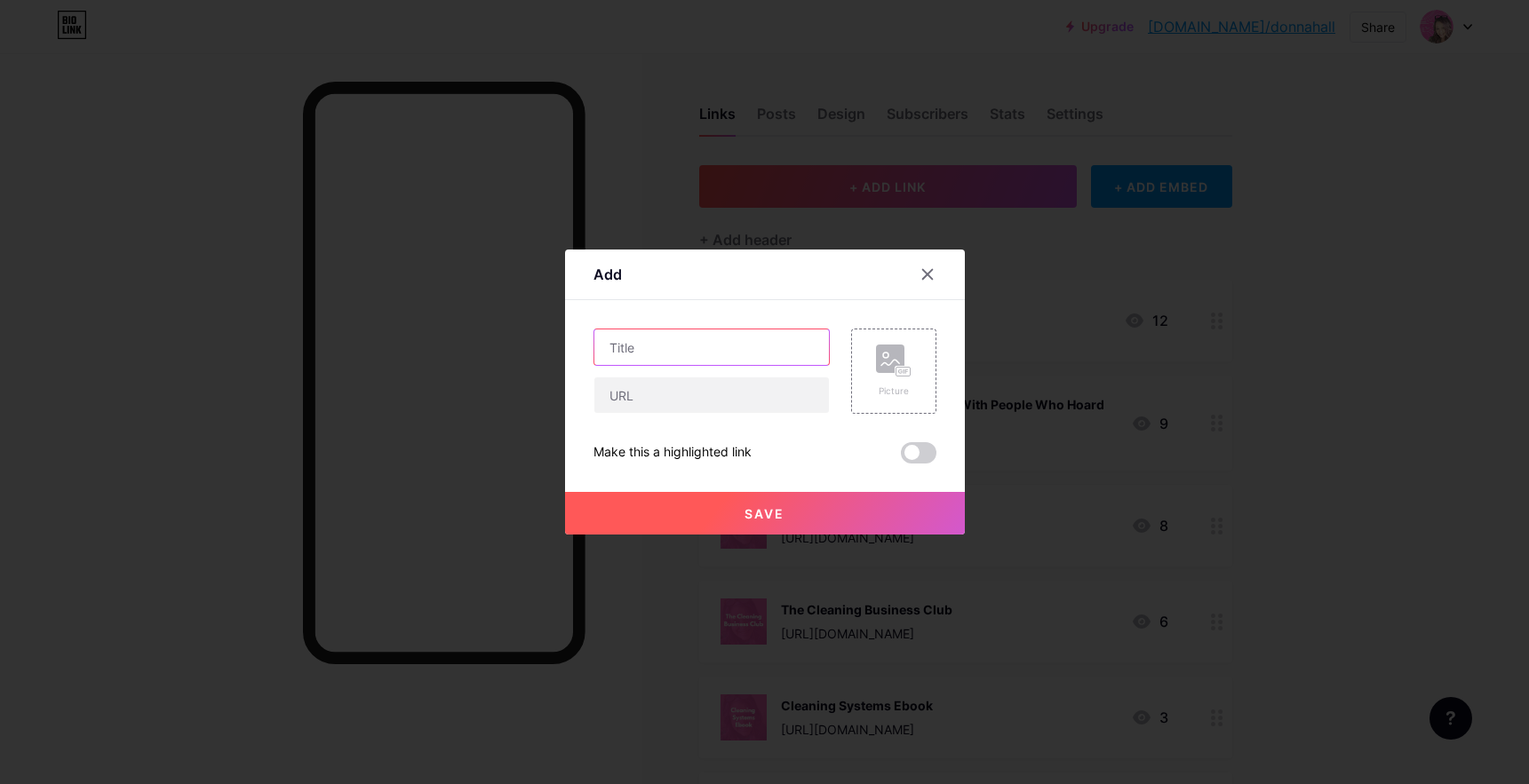
click at [709, 346] on input "text" at bounding box center [711, 347] width 235 height 36
type input "CPD Biohazard Course [DATE]"
click at [690, 396] on input "text" at bounding box center [711, 395] width 235 height 36
click at [721, 397] on input "text" at bounding box center [711, 395] width 235 height 36
paste input "[URL][DOMAIN_NAME]"
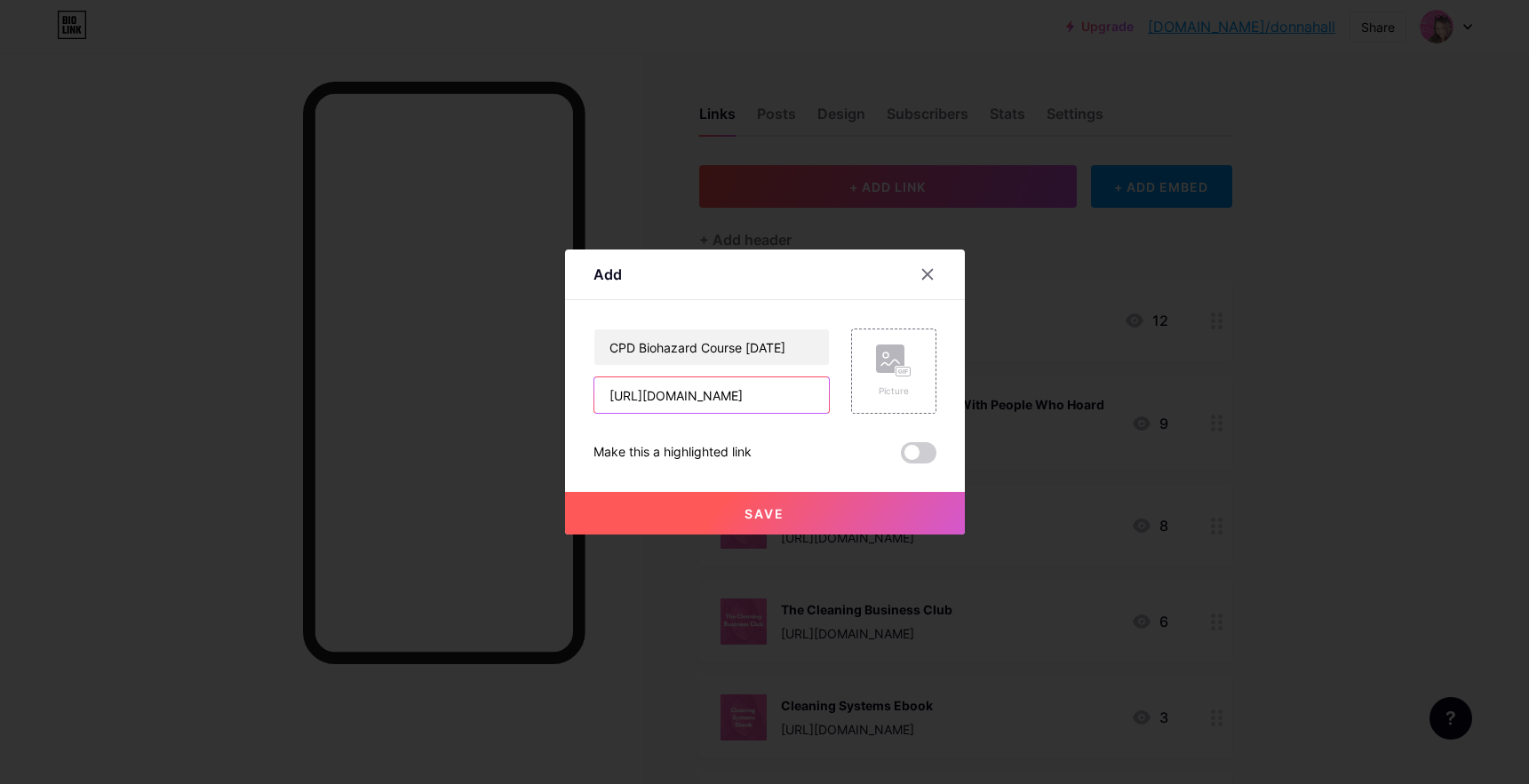
scroll to position [0, 237]
type input "[URL][DOMAIN_NAME]"
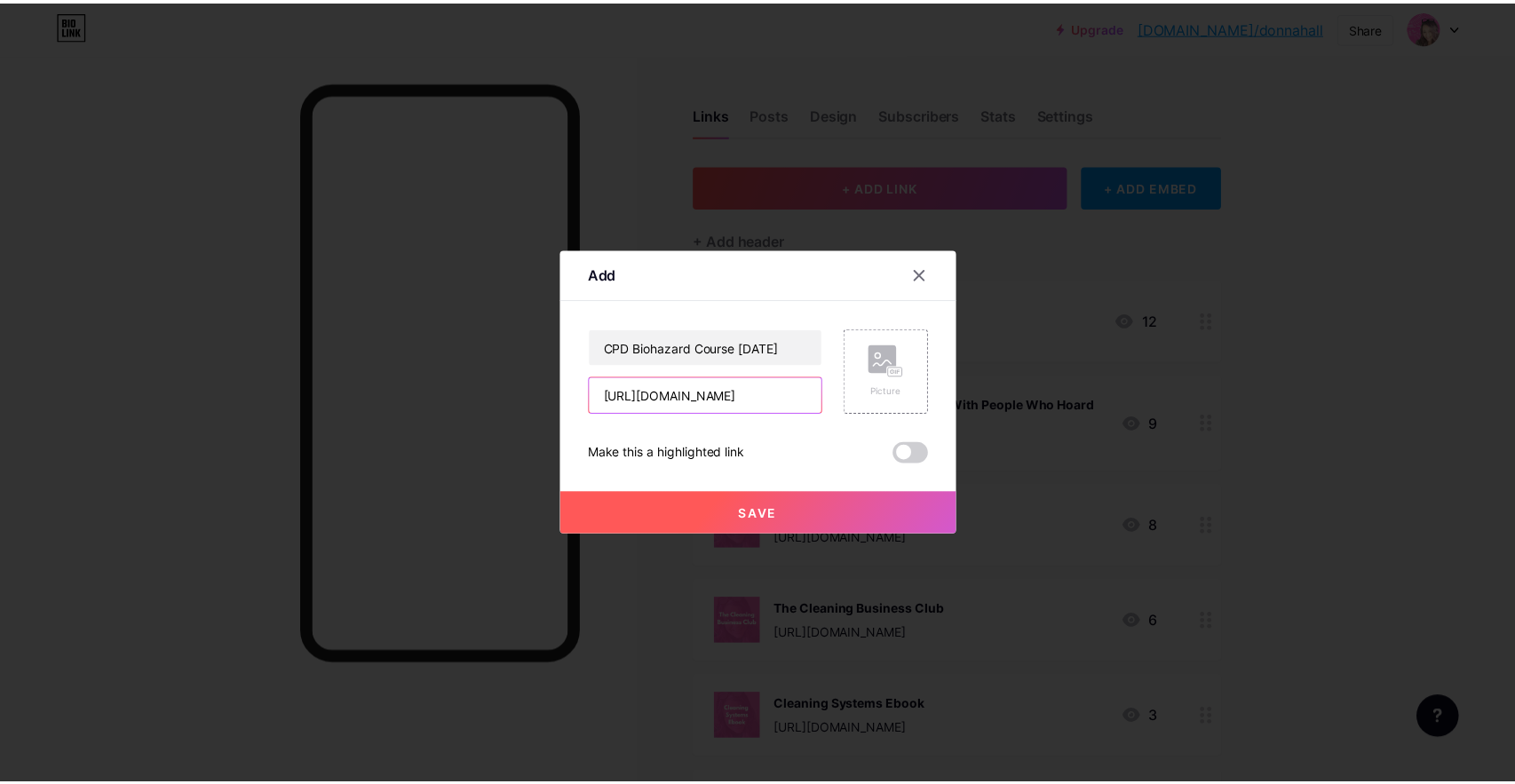
scroll to position [0, 0]
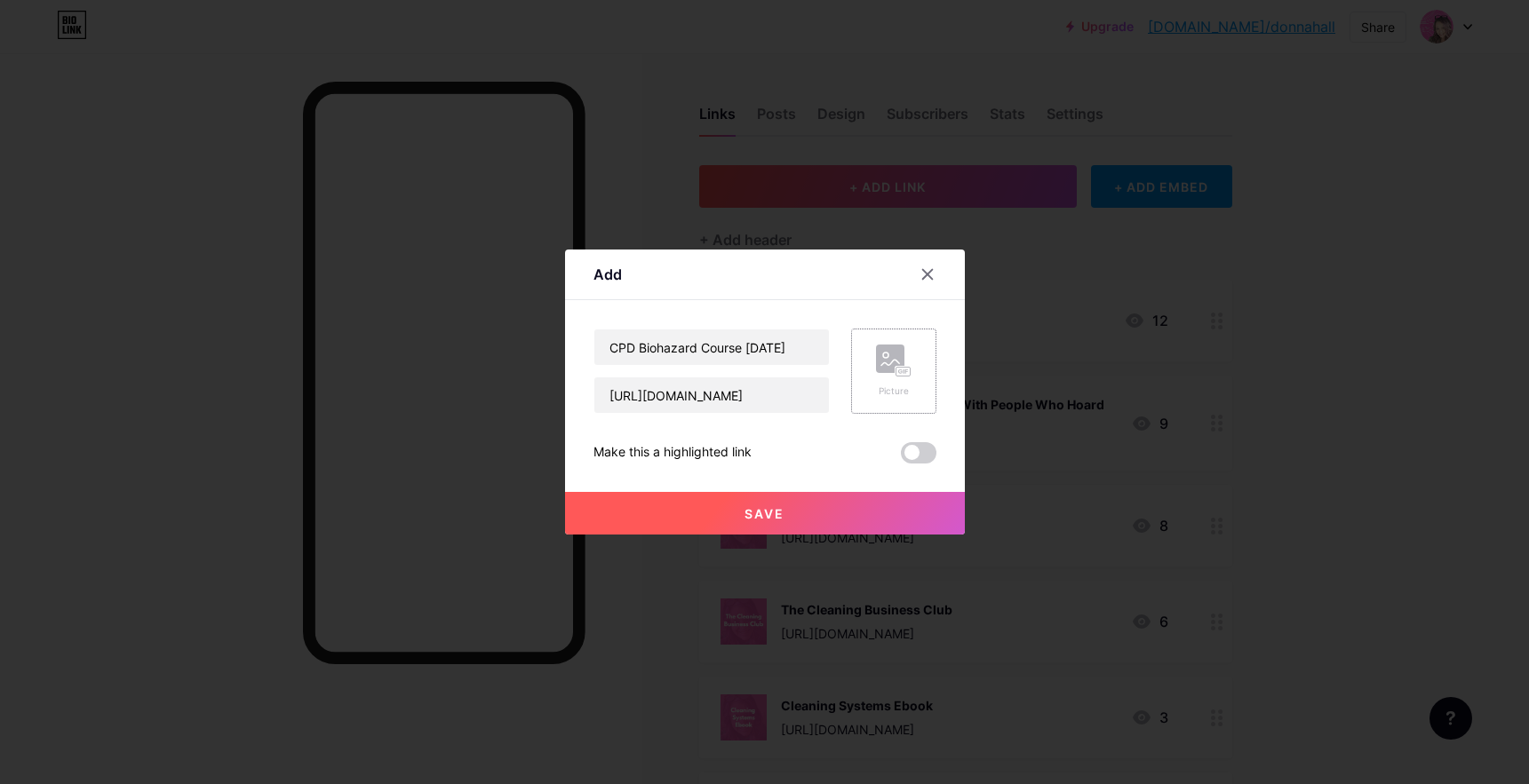
click at [894, 367] on rect at bounding box center [890, 358] width 28 height 28
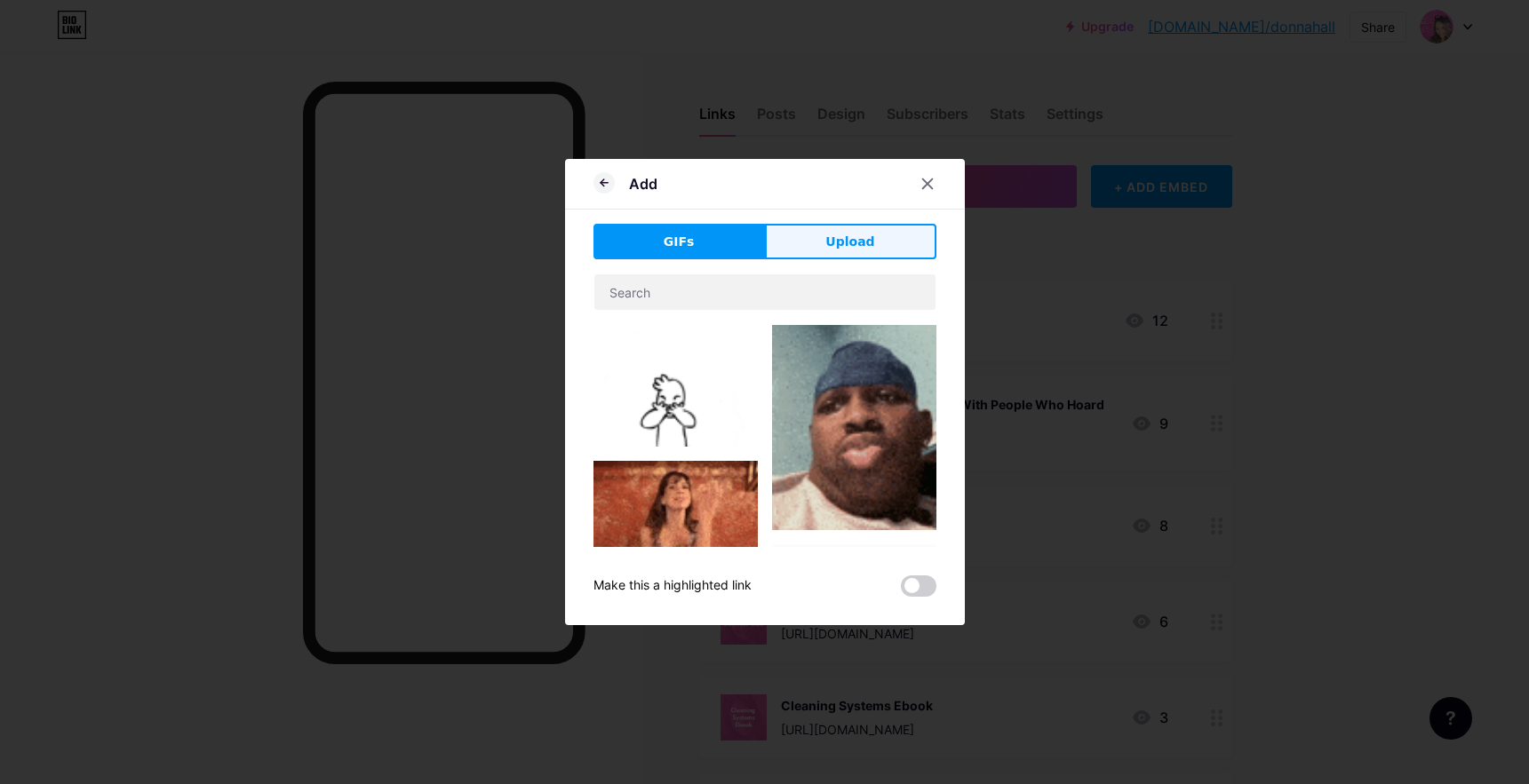
click at [846, 234] on span "Upload" at bounding box center [850, 242] width 49 height 19
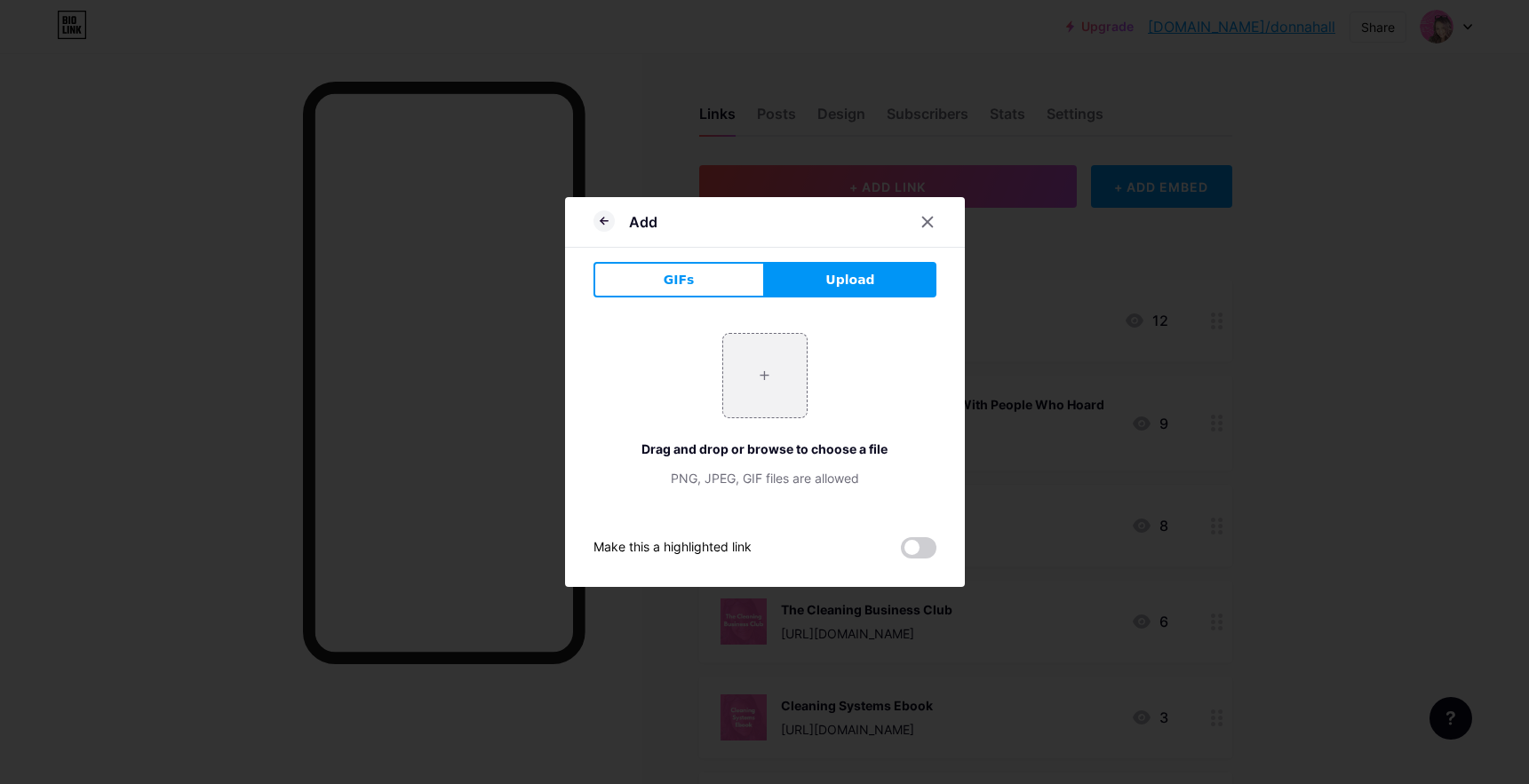
click at [832, 271] on span "Upload" at bounding box center [850, 281] width 49 height 19
click at [770, 369] on input "file" at bounding box center [764, 375] width 83 height 83
type input "C:\fakepath\Working With People Who Hoard [DATE] (8).png"
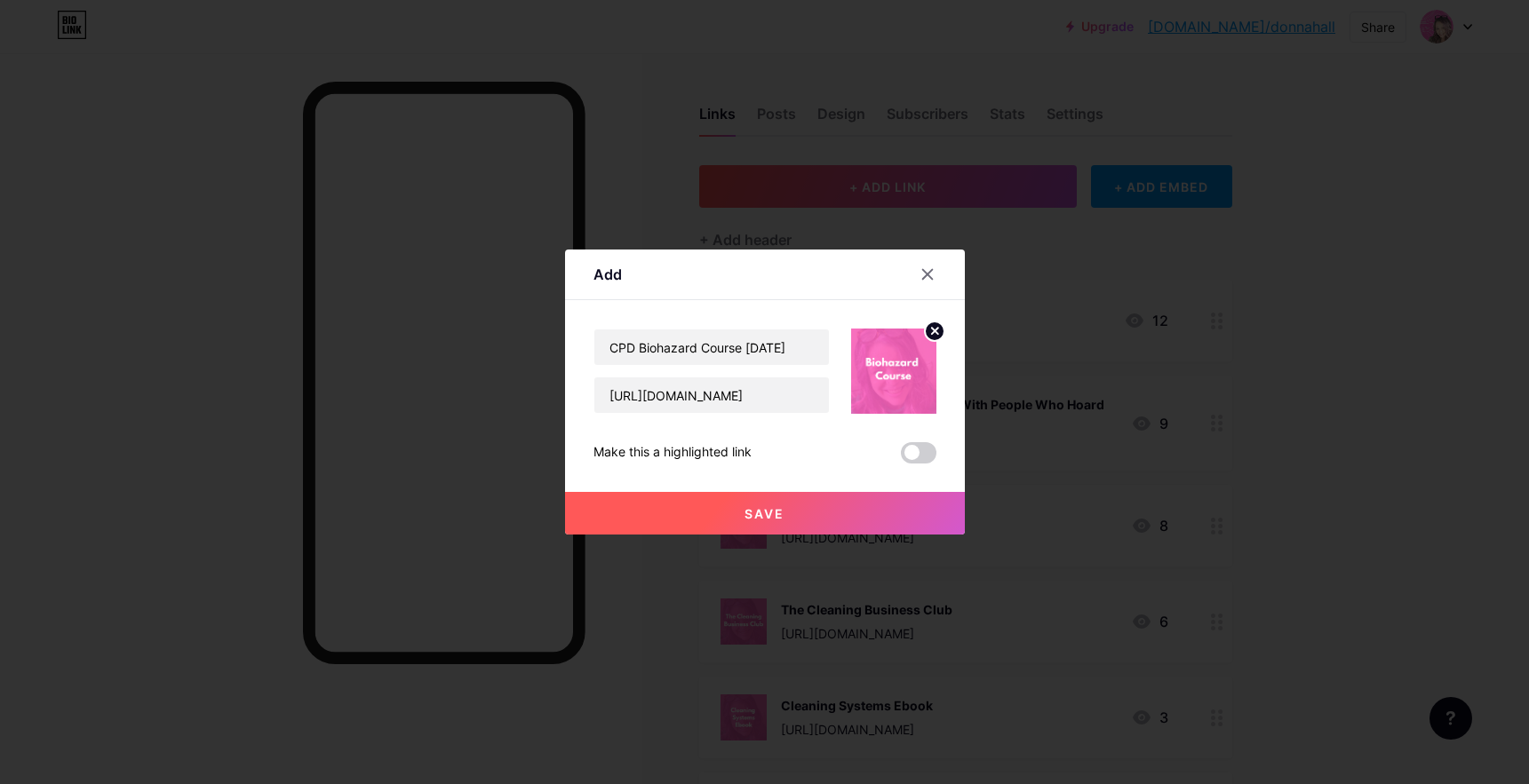
click at [763, 511] on span "Save" at bounding box center [764, 514] width 40 height 15
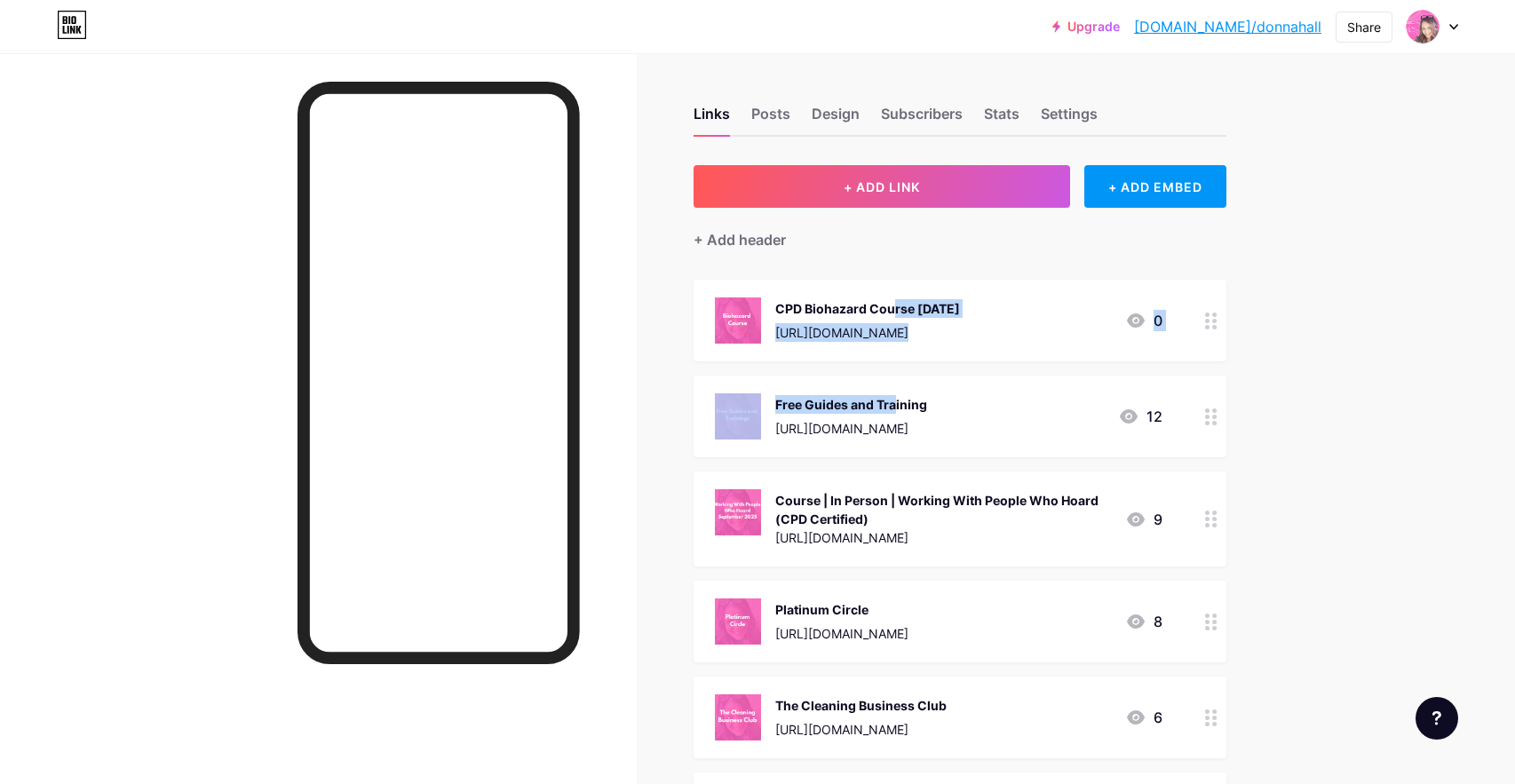
drag, startPoint x: 819, startPoint y: 412, endPoint x: 811, endPoint y: 303, distance: 109.3
click at [811, 303] on span "CPD Biohazard Course [DATE] [URL][DOMAIN_NAME] 0 Free Guides and Training [URL]…" at bounding box center [960, 708] width 533 height 857
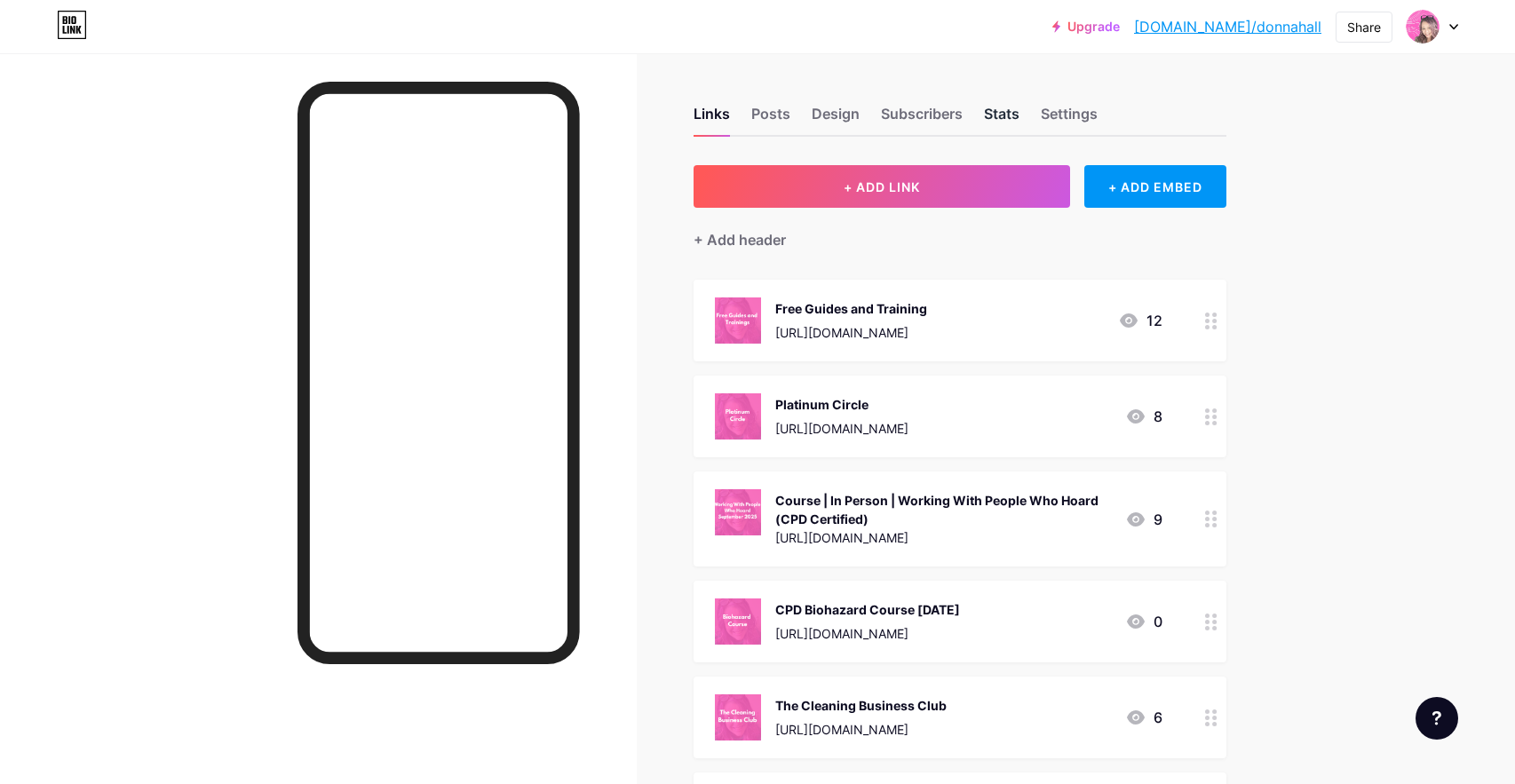
click at [1012, 113] on div "Stats" at bounding box center [1002, 119] width 36 height 32
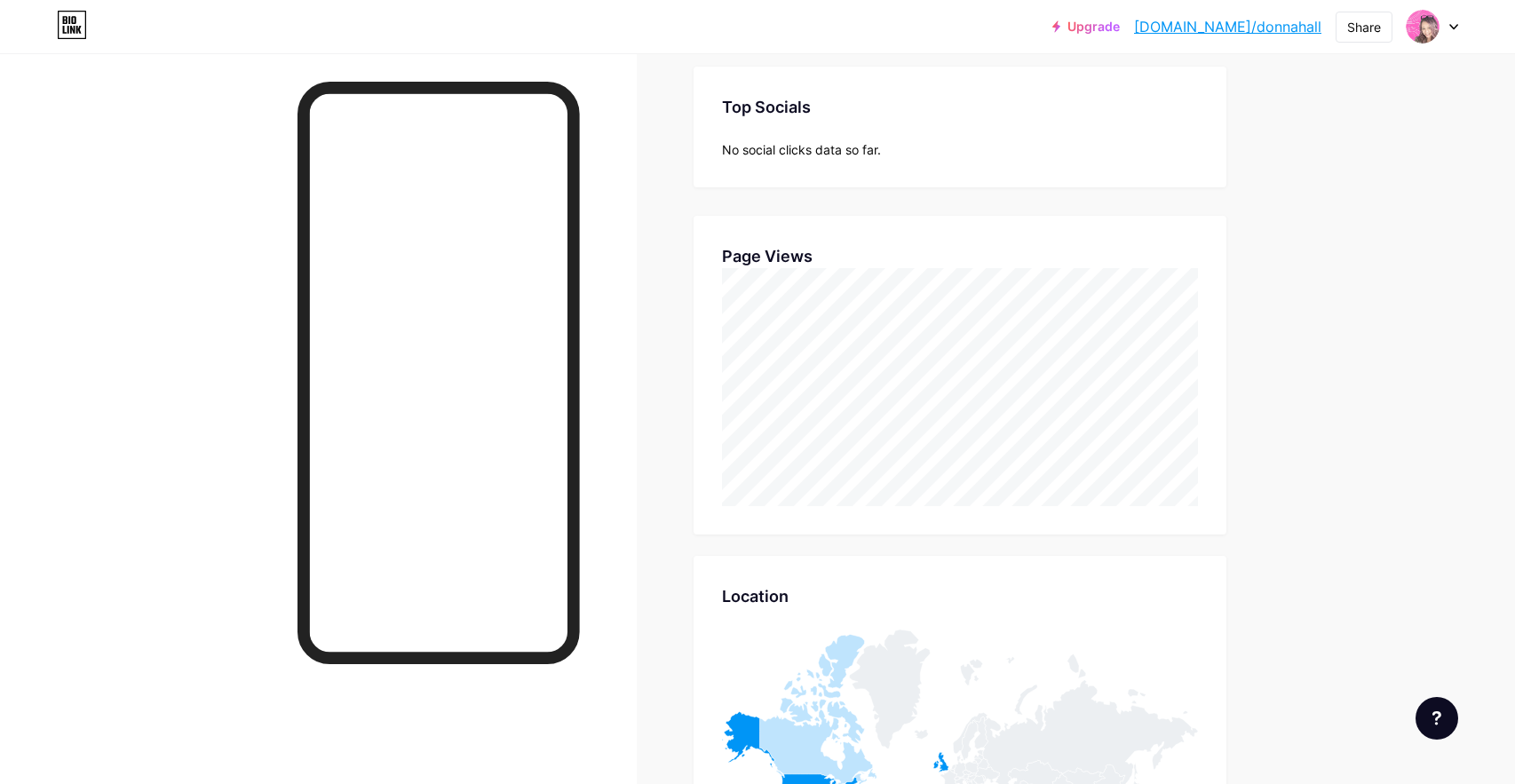
scroll to position [741, 0]
click at [1290, 311] on div "Links Posts Design Subscribers Stats Settings Stats & Insights Page Stats 30 Da…" at bounding box center [650, 306] width 1302 height 1988
